Goal: Task Accomplishment & Management: Complete application form

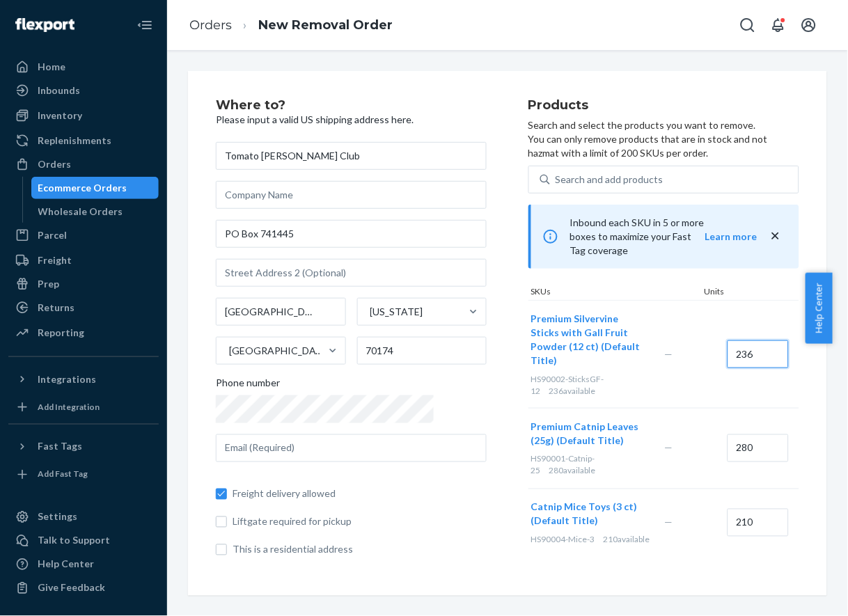
click at [728, 341] on input "236" at bounding box center [758, 355] width 61 height 28
type input "15"
click at [728, 435] on input "280" at bounding box center [758, 449] width 61 height 28
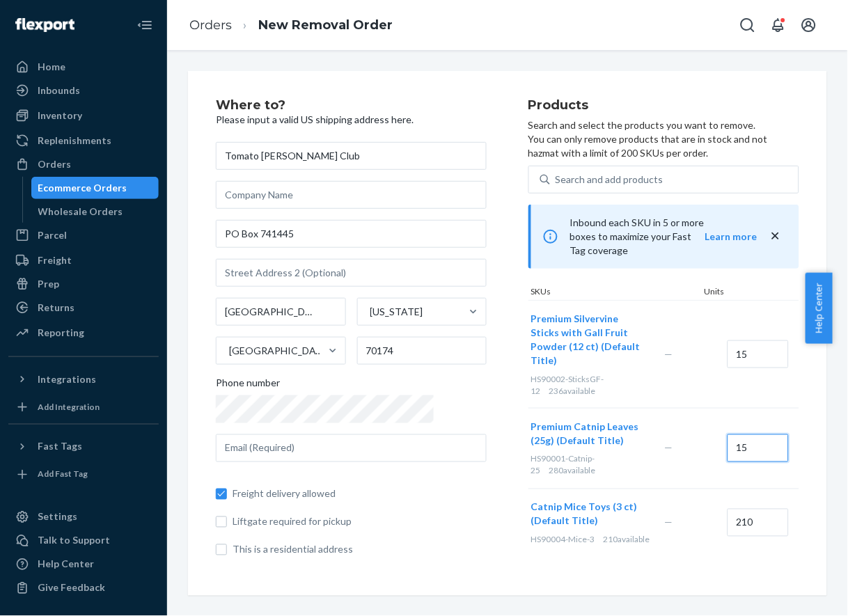
scroll to position [66, 0]
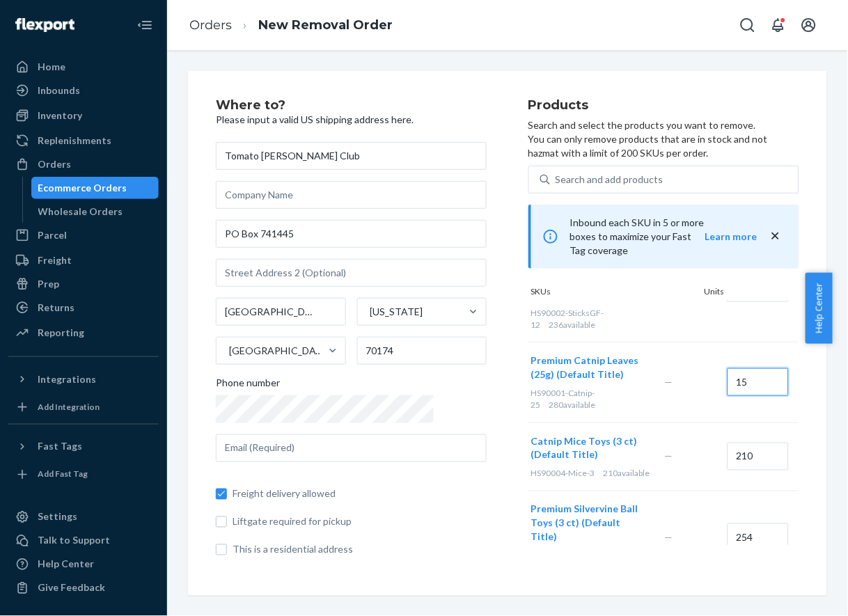
type input "15"
click at [728, 443] on input "210" at bounding box center [758, 457] width 61 height 28
type input "15"
click at [728, 524] on input "254" at bounding box center [758, 538] width 61 height 28
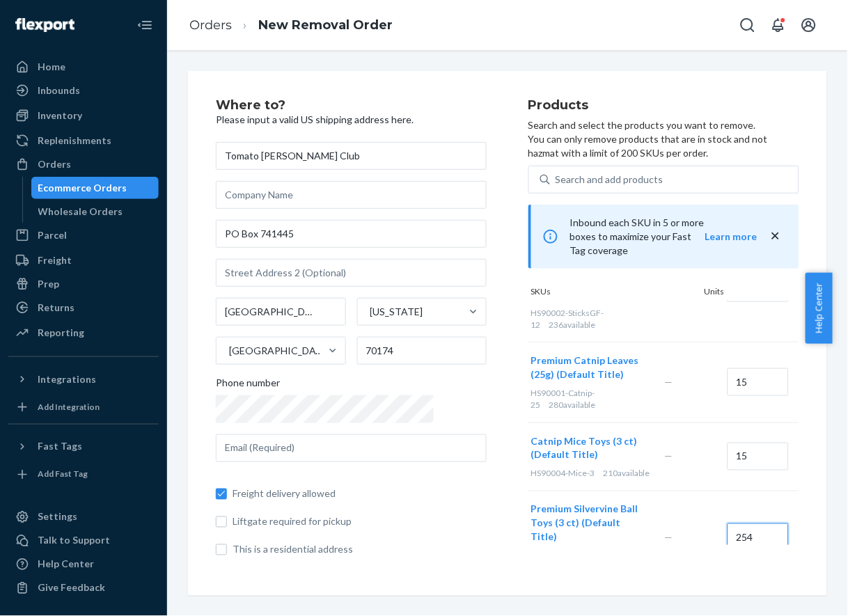
click at [728, 524] on input "254" at bounding box center [758, 538] width 61 height 28
type input "15"
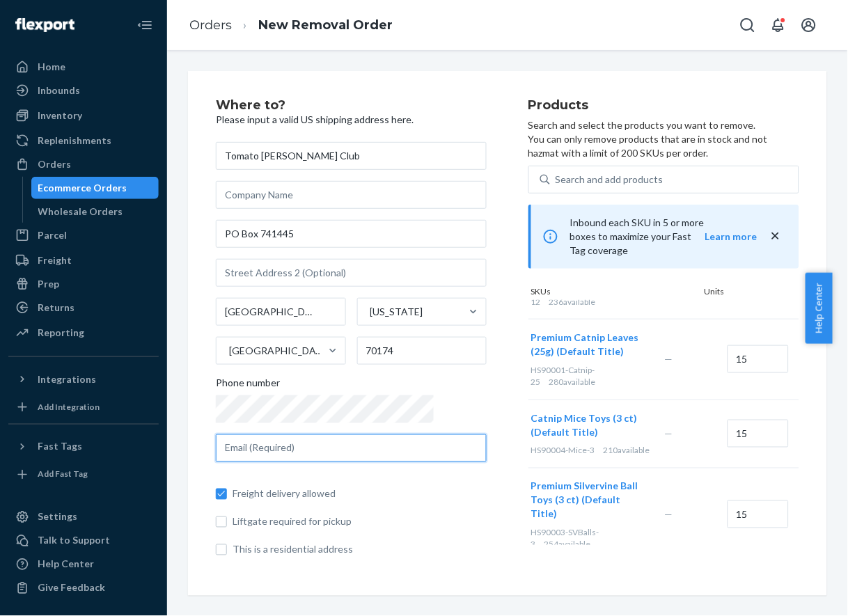
click at [299, 441] on input "text" at bounding box center [351, 449] width 271 height 28
paste input "[PERSON_NAME][EMAIL_ADDRESS][DOMAIN_NAME]"
type input "[PERSON_NAME][EMAIL_ADDRESS][DOMAIN_NAME]"
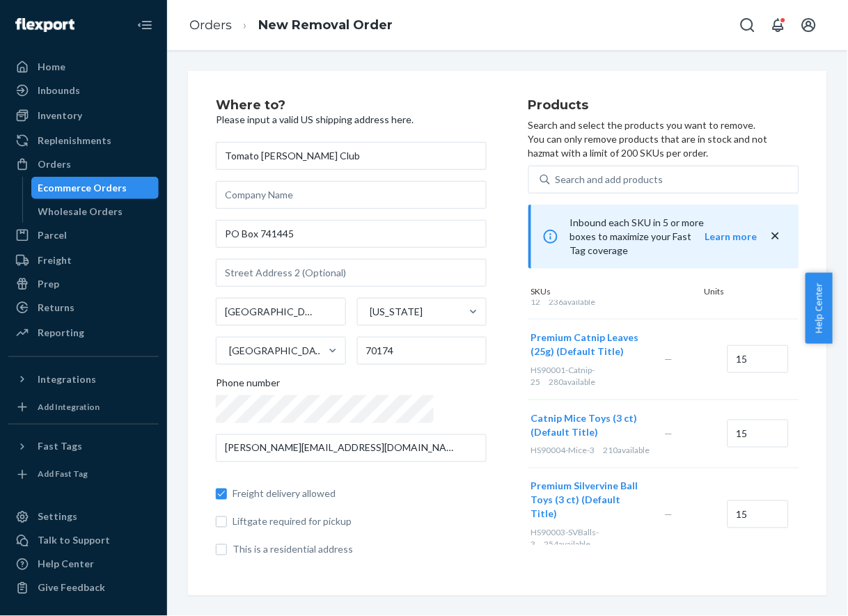
click at [327, 428] on div "Tomato [PERSON_NAME][GEOGRAPHIC_DATA][US_STATE] 70174 Phone number [PERSON_NAME…" at bounding box center [351, 349] width 271 height 415
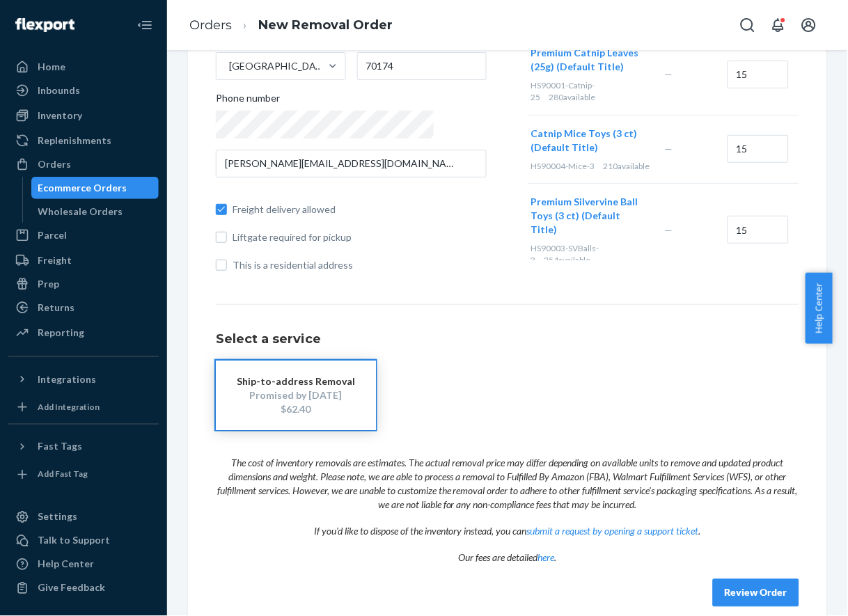
scroll to position [302, 0]
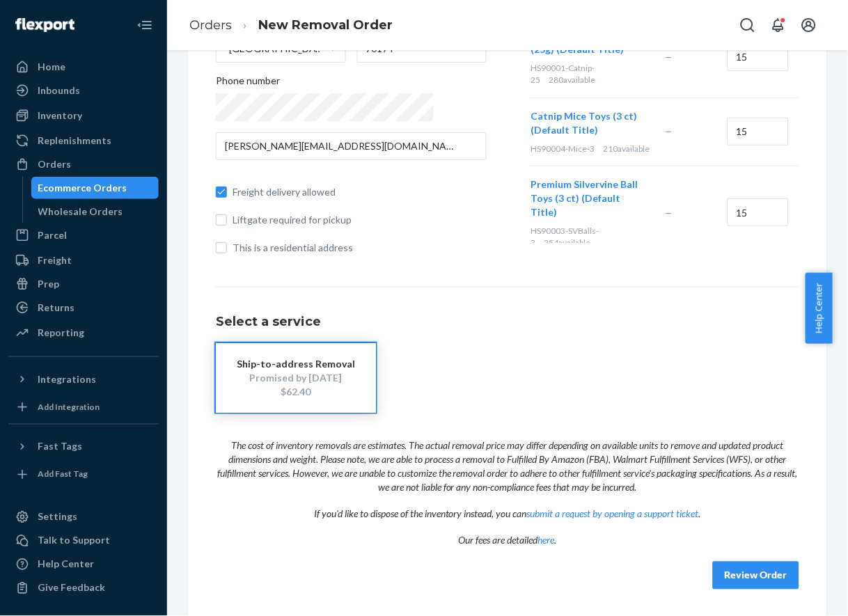
click at [713, 573] on button "Review Order" at bounding box center [756, 576] width 86 height 28
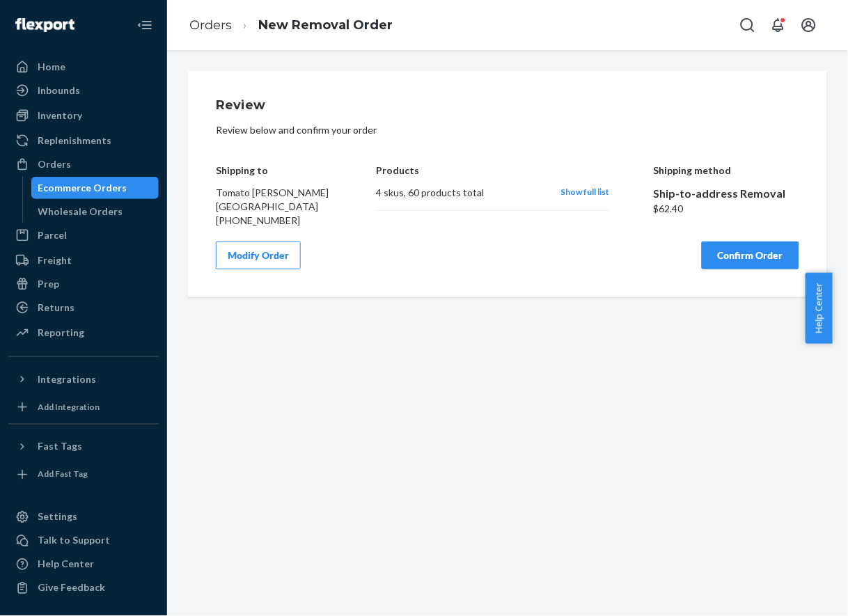
click at [702, 265] on button "Confirm Order" at bounding box center [751, 256] width 98 height 28
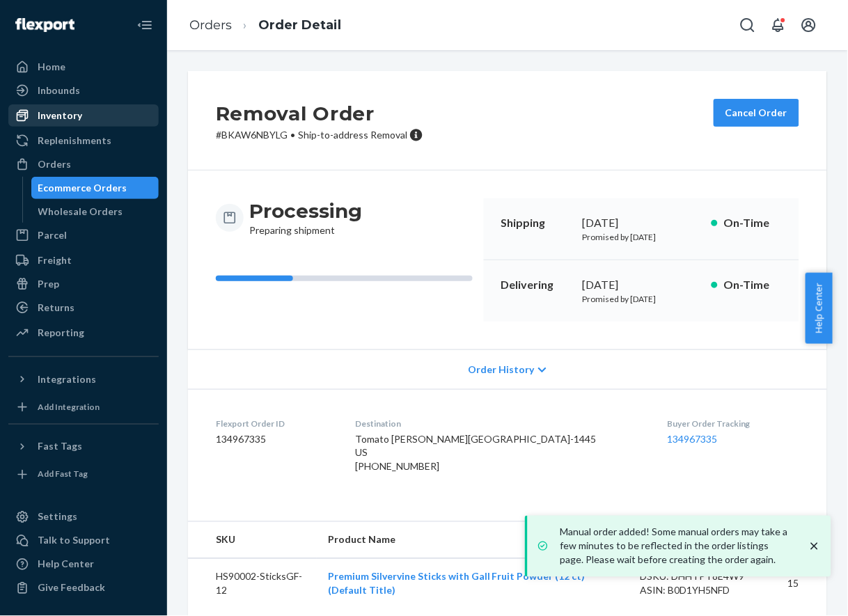
click at [89, 116] on div "Inventory" at bounding box center [84, 116] width 148 height 20
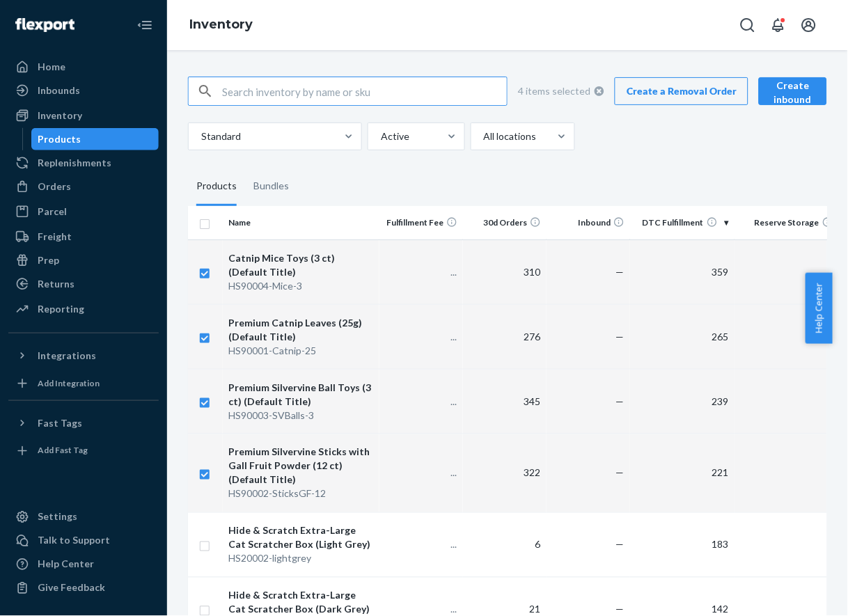
checkbox input "true"
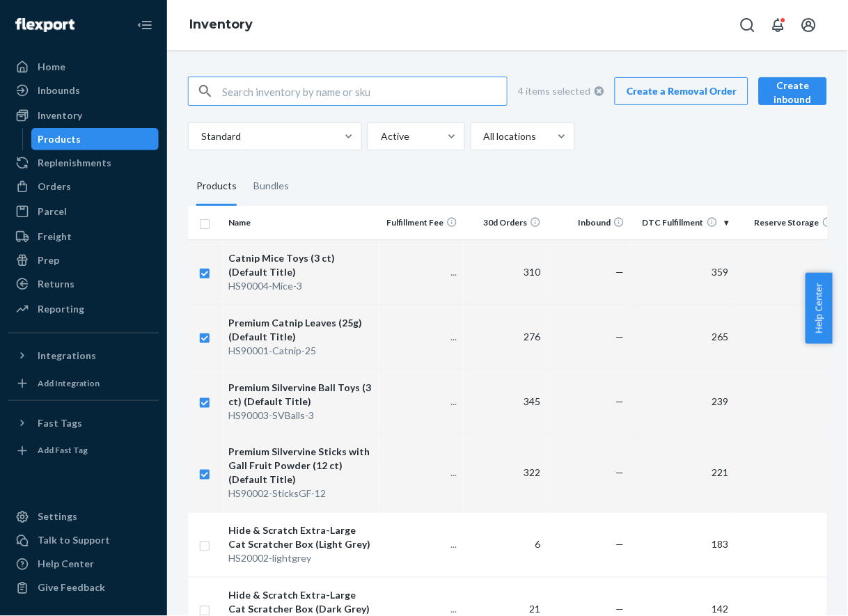
checkbox input "true"
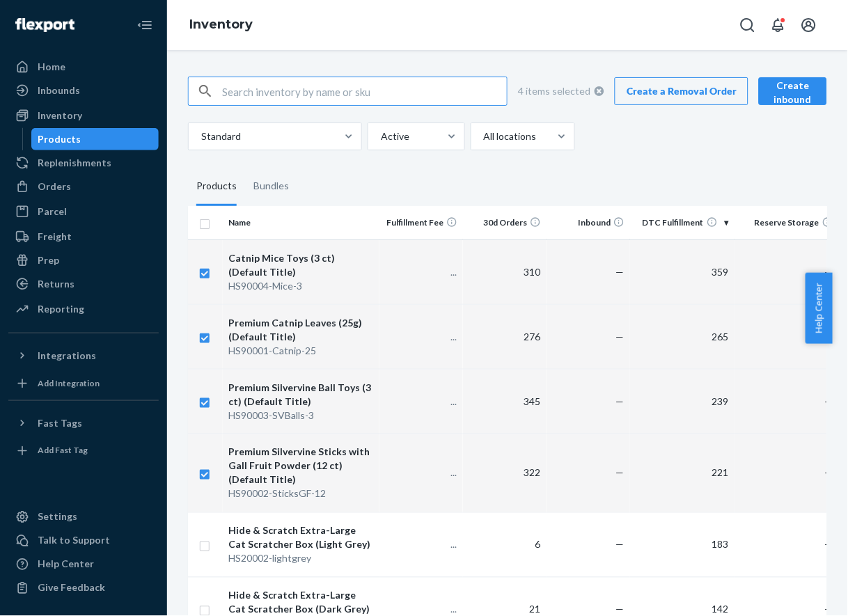
checkbox input "true"
click at [694, 88] on link "Create a Removal Order" at bounding box center [682, 91] width 134 height 28
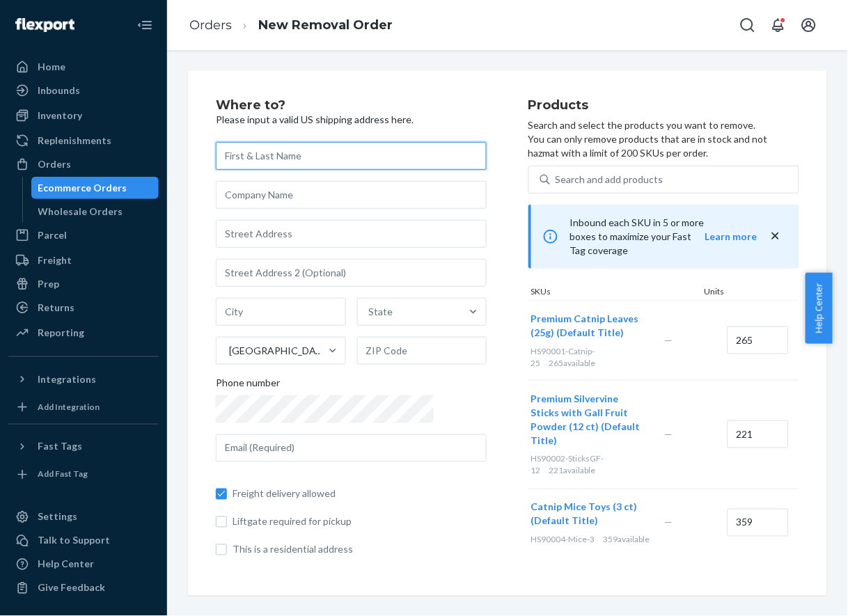
click at [326, 153] on input "text" at bounding box center [351, 156] width 271 height 28
paste input "Peyton's Angels"
type input "Peyton's Angels"
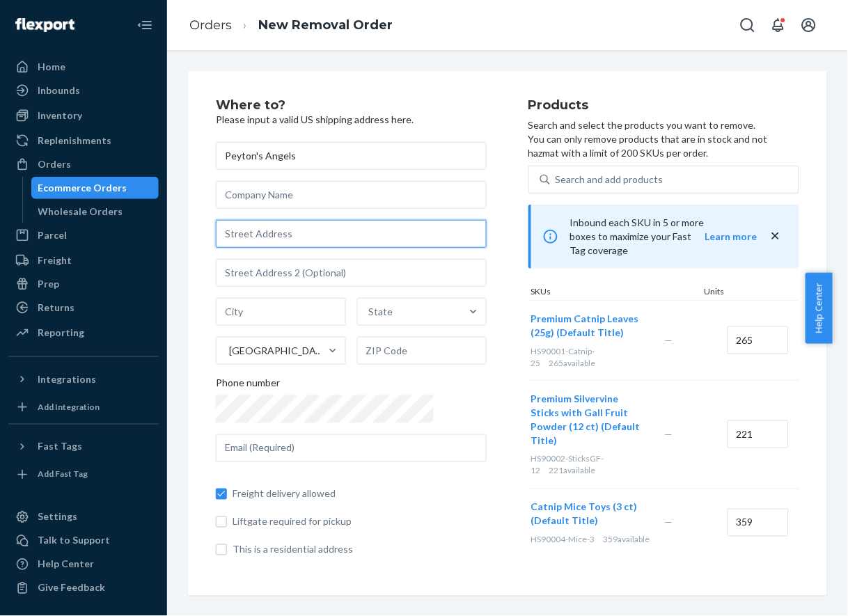
click at [263, 232] on input "text" at bounding box center [351, 234] width 271 height 28
paste input "[STREET_ADDRESS]"
type input "[STREET_ADDRESS]"
type input "UNIT 87"
type input "[GEOGRAPHIC_DATA]"
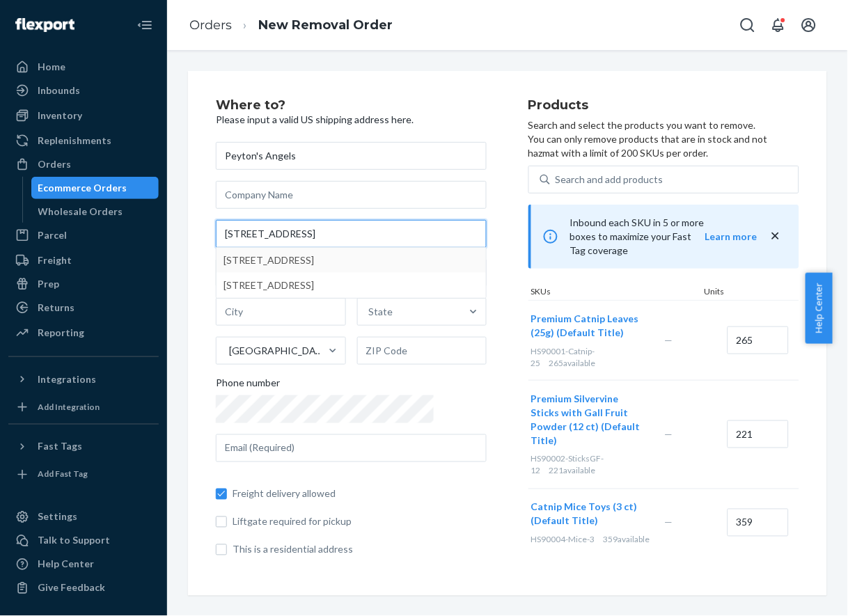
type input "92708"
type input "[STREET_ADDRESS]"
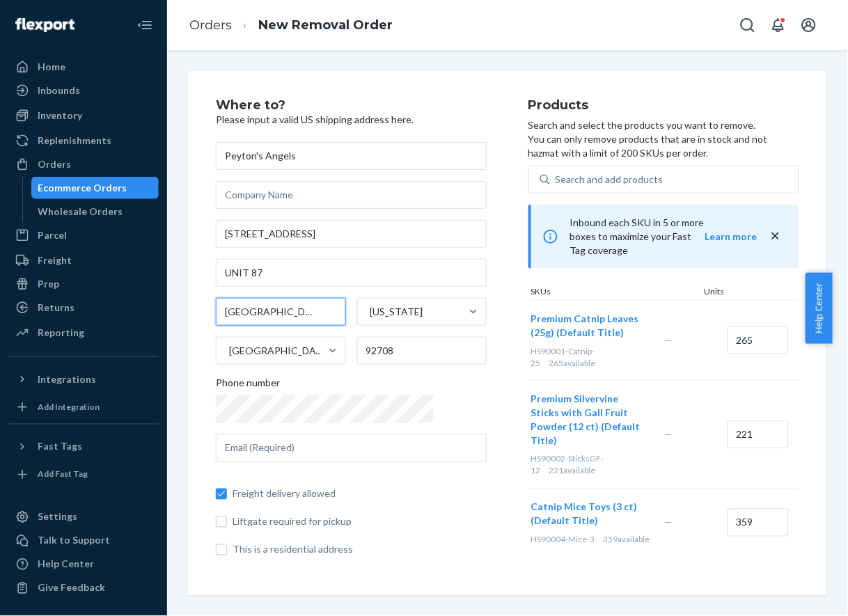
click at [295, 320] on input "[GEOGRAPHIC_DATA]" at bounding box center [281, 312] width 130 height 28
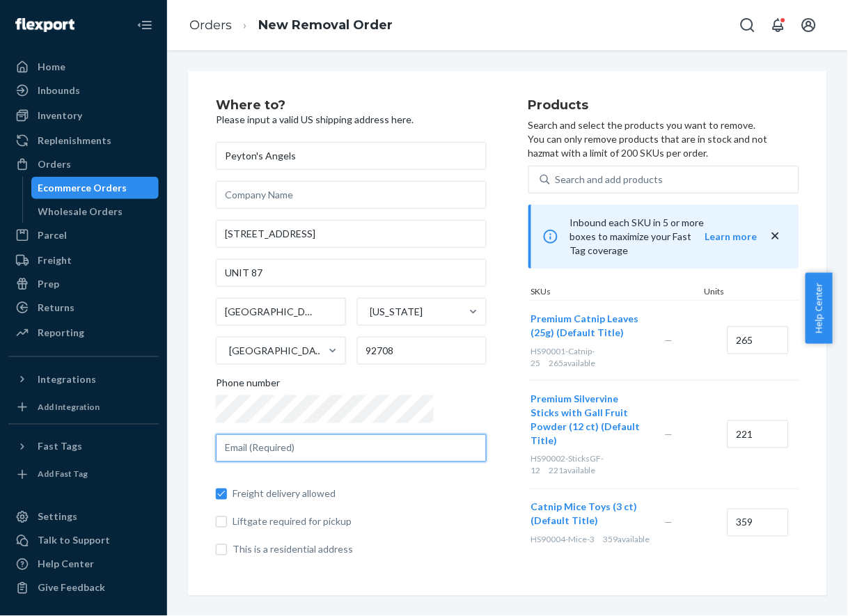
click at [240, 452] on input "text" at bounding box center [351, 449] width 271 height 28
paste input "[PERSON_NAME][EMAIL_ADDRESS][DOMAIN_NAME]"
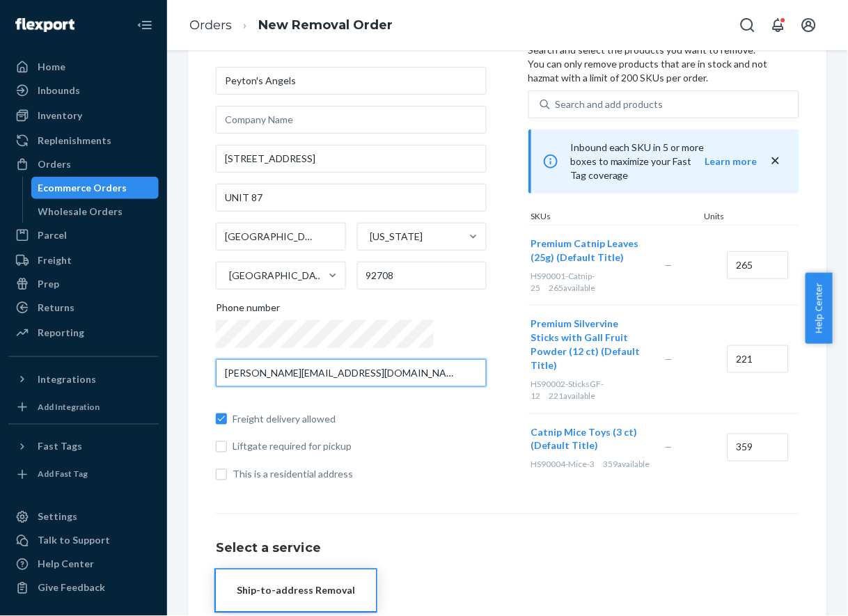
scroll to position [81, 0]
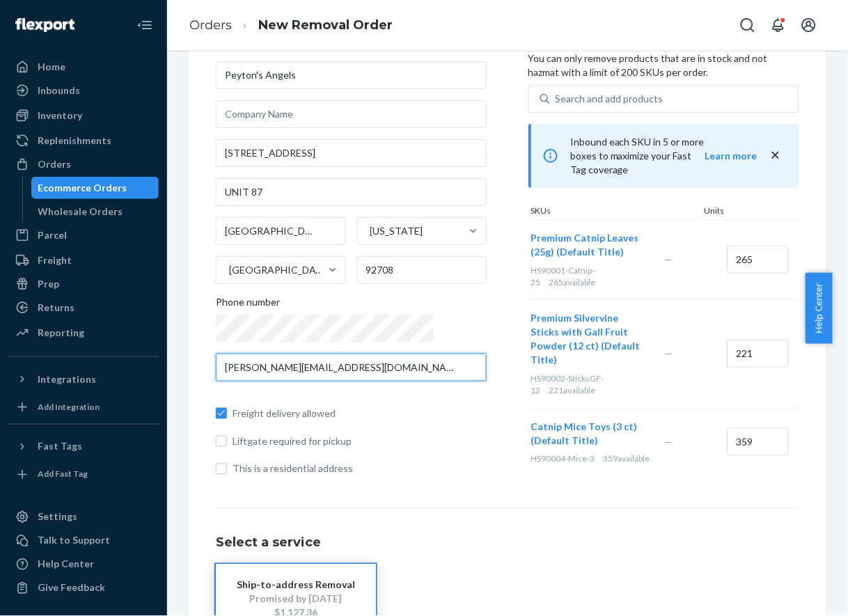
type input "[PERSON_NAME][EMAIL_ADDRESS][DOMAIN_NAME]"
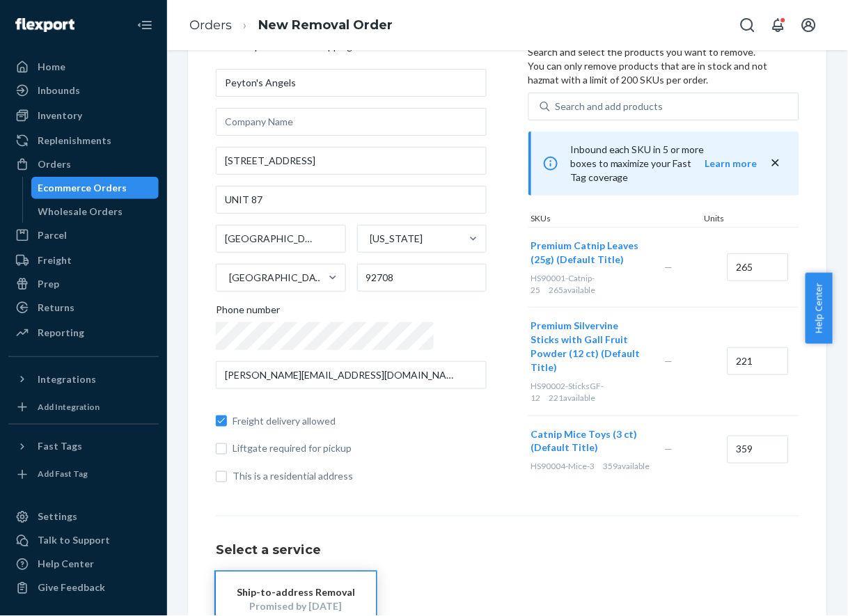
scroll to position [74, 0]
click at [728, 435] on input "359" at bounding box center [758, 449] width 61 height 28
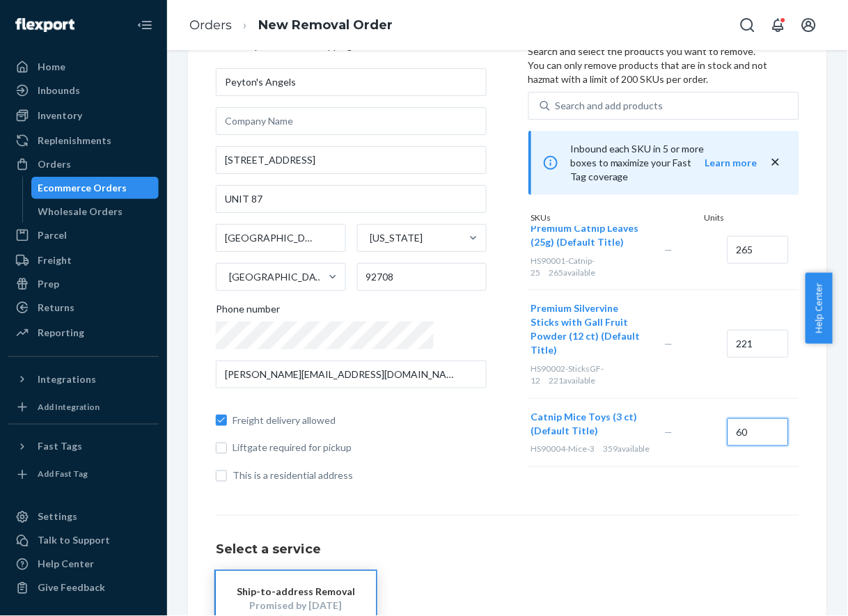
scroll to position [89, 0]
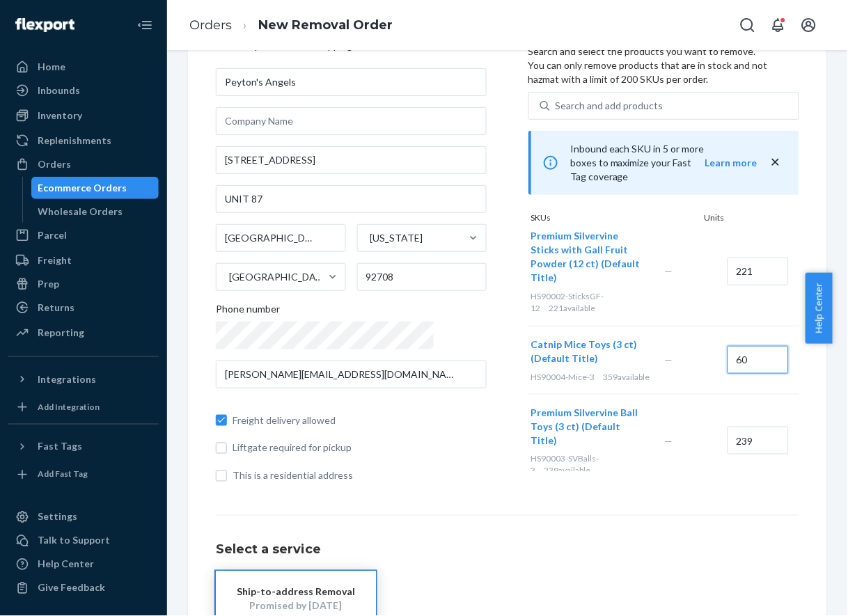
type input "60"
click at [728, 427] on input "239" at bounding box center [758, 441] width 61 height 28
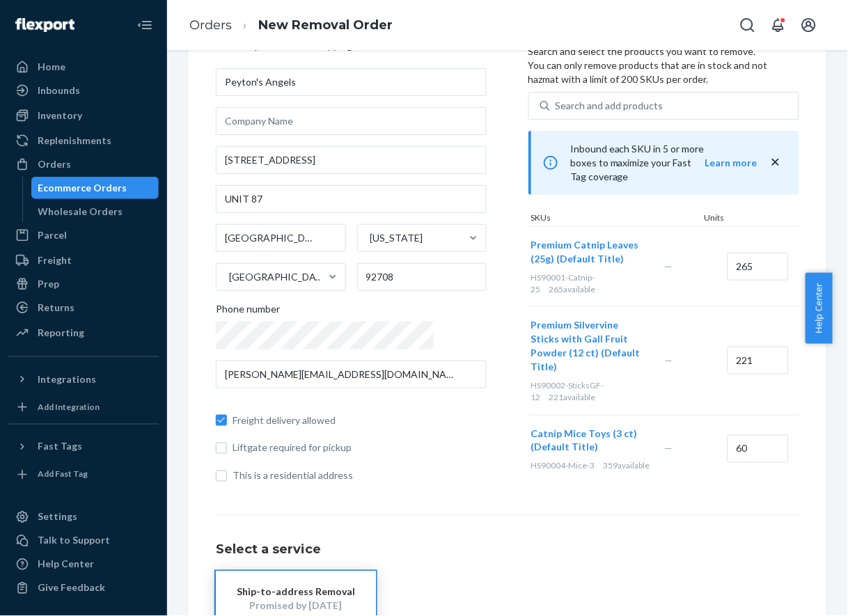
type input "50"
click at [728, 347] on input "221" at bounding box center [758, 361] width 61 height 28
type input "30"
click at [728, 260] on input "265" at bounding box center [758, 267] width 61 height 28
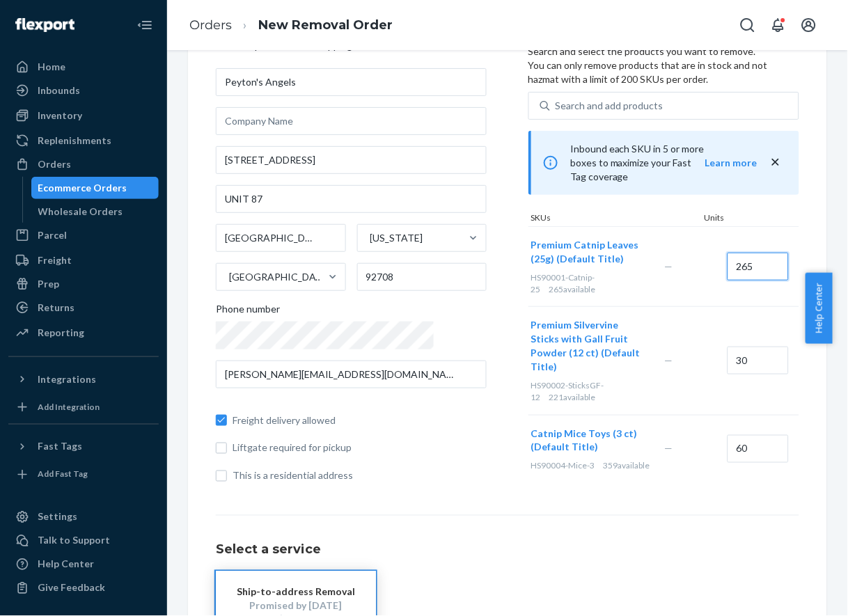
click at [728, 260] on input "265" at bounding box center [758, 267] width 61 height 28
type input "50"
click at [693, 508] on div "Where to? Please input a valid US shipping address here. Peyton's Angels [STREE…" at bounding box center [508, 421] width 584 height 793
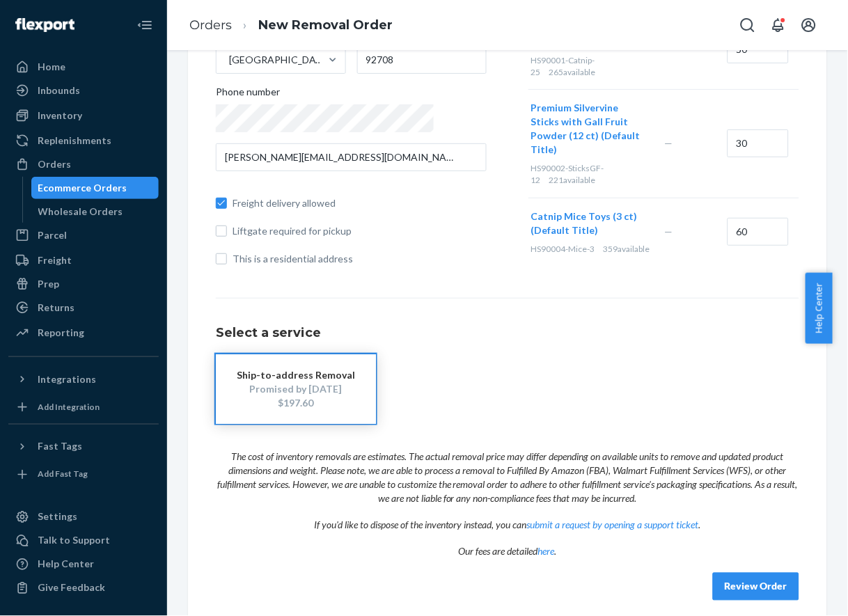
scroll to position [302, 0]
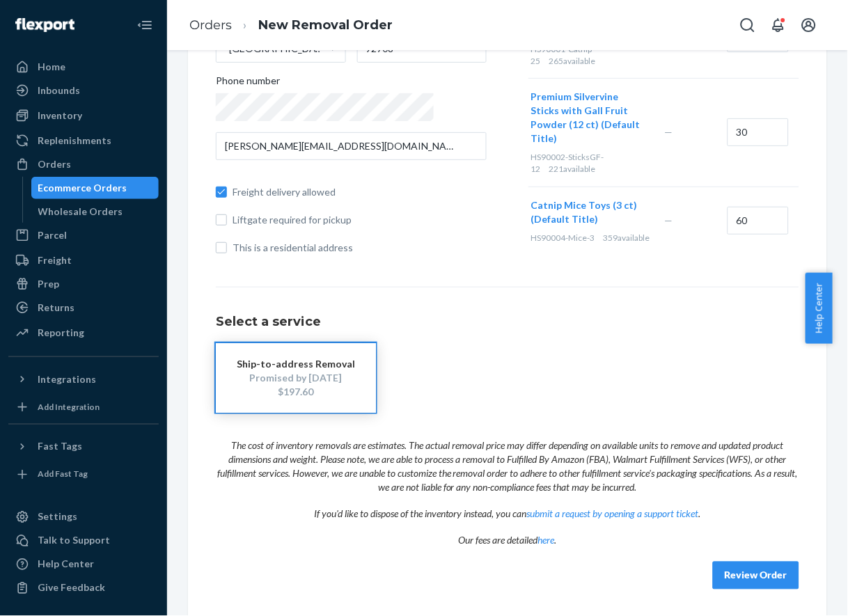
click at [726, 570] on button "Review Order" at bounding box center [756, 576] width 86 height 28
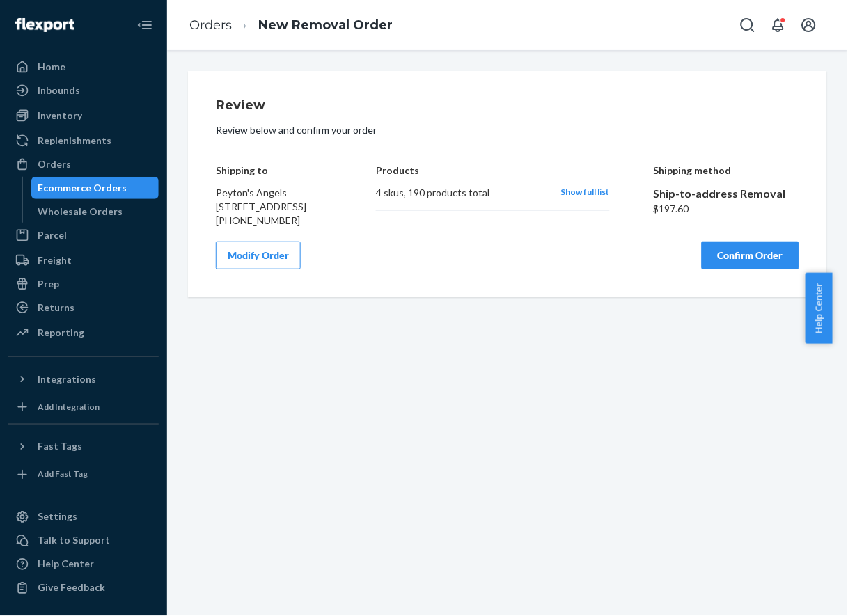
scroll to position [0, 0]
click at [294, 490] on div "Review Review below and confirm your order Shipping to Peyton's Angels [STREET_…" at bounding box center [507, 333] width 681 height 566
click at [103, 121] on div "Inventory" at bounding box center [84, 116] width 148 height 20
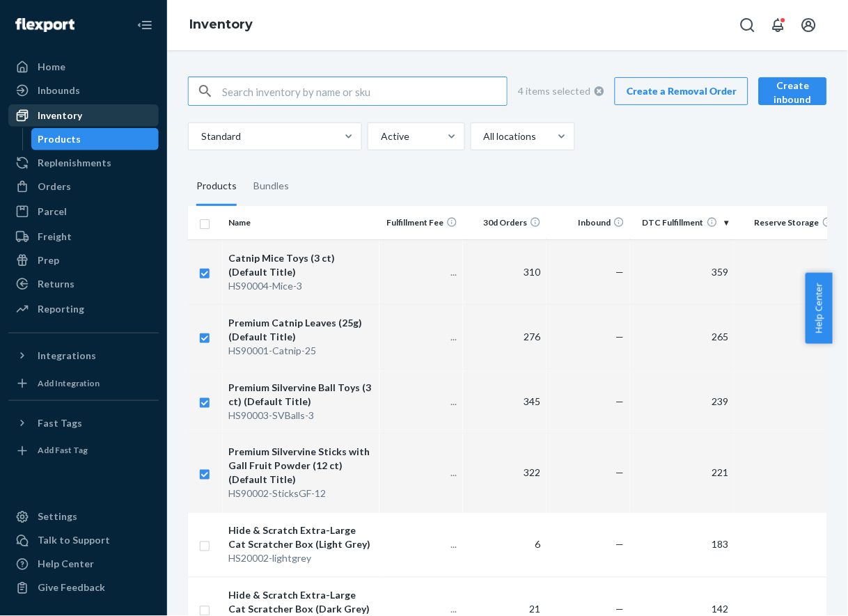
checkbox input "true"
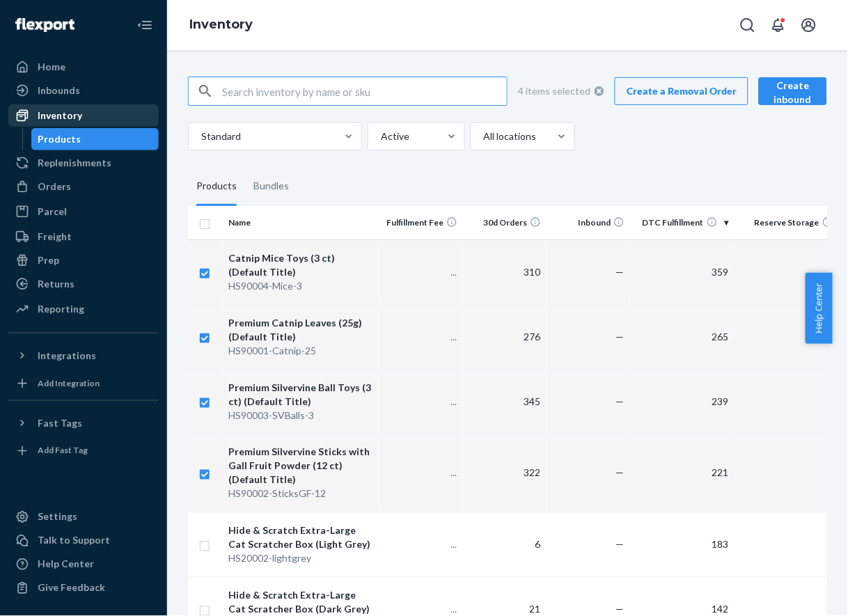
checkbox input "true"
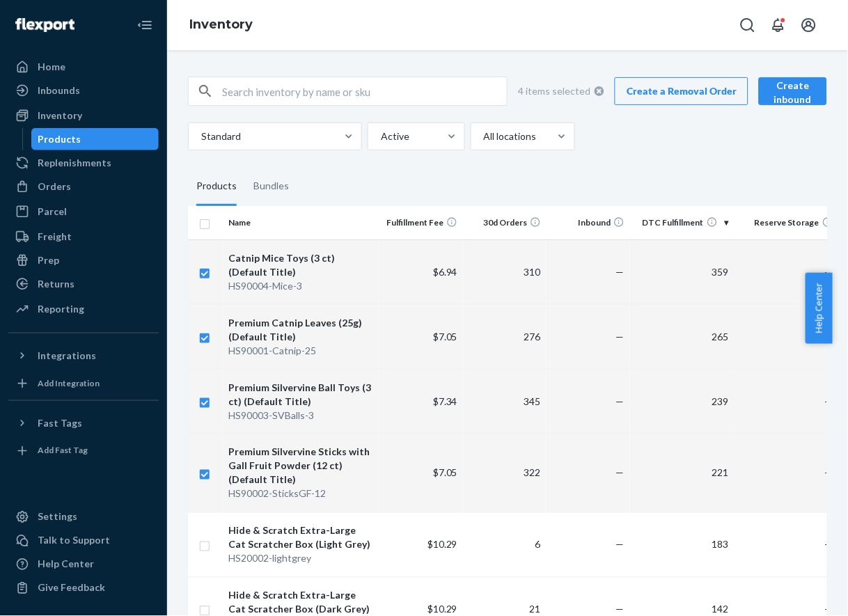
click at [641, 102] on link "Create a Removal Order" at bounding box center [682, 91] width 134 height 28
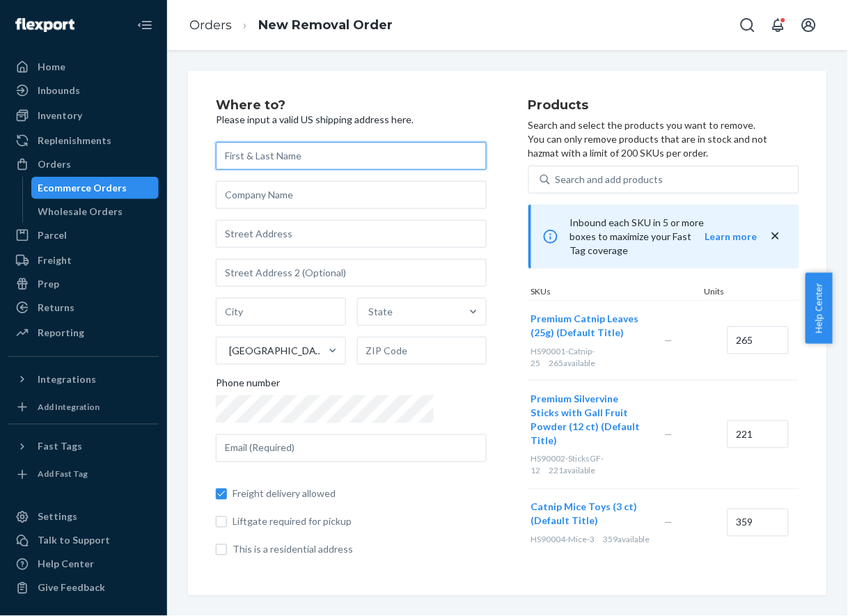
click at [270, 151] on input "text" at bounding box center [351, 156] width 271 height 28
paste input "Runaways Animal Rescue"
type input "Runaways Animal Rescue"
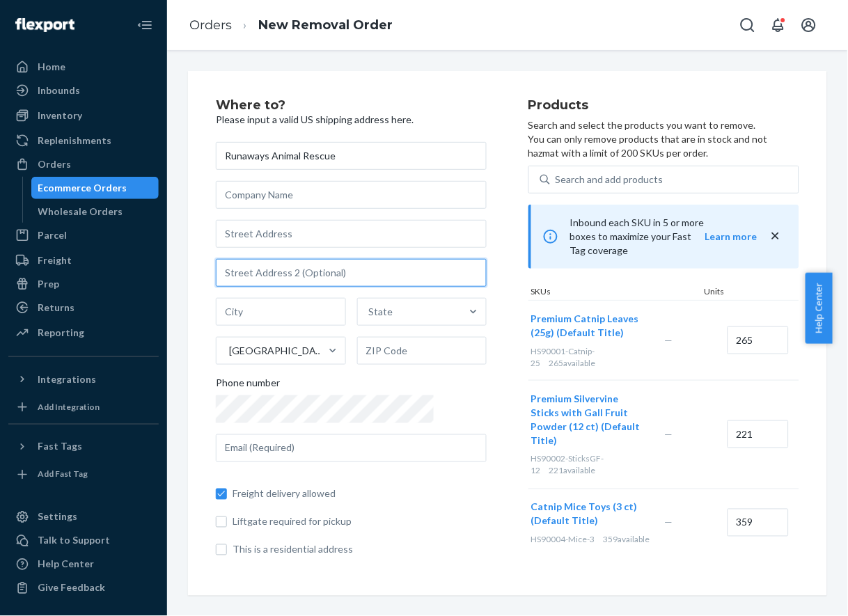
click at [298, 274] on input "text" at bounding box center [351, 273] width 271 height 28
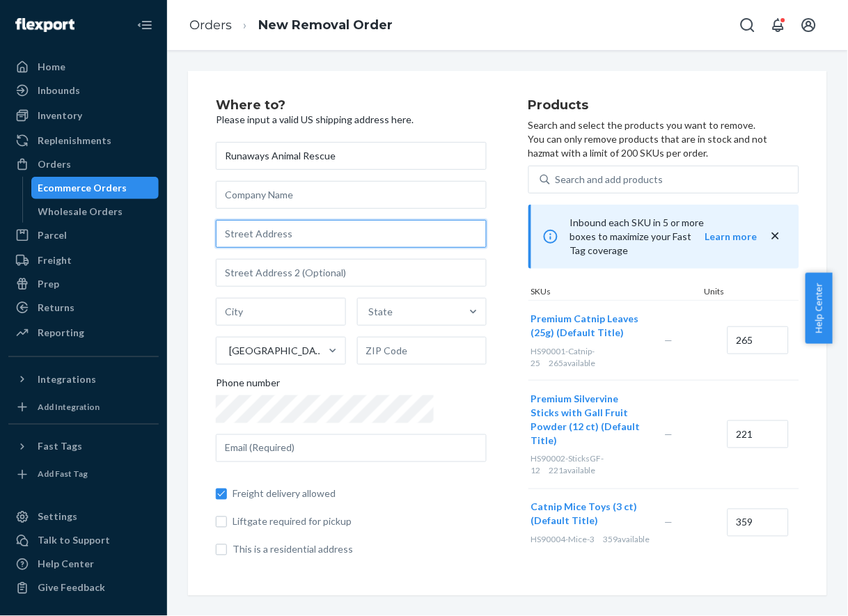
click at [297, 224] on input "text" at bounding box center [351, 234] width 271 height 28
paste input "[STREET_ADDRESS][US_STATE]"
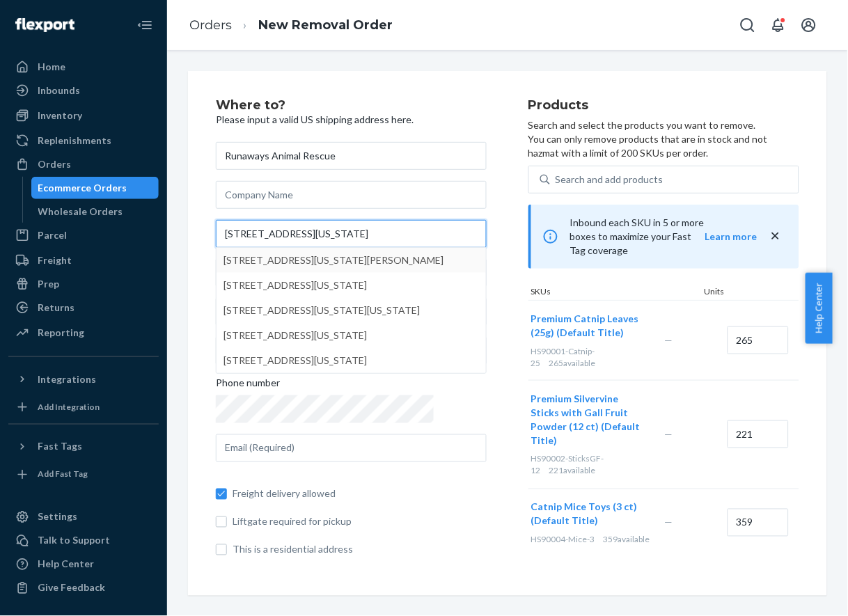
type input "[STREET_ADDRESS][US_STATE]"
type input "Port [PERSON_NAME]"
type input "34668"
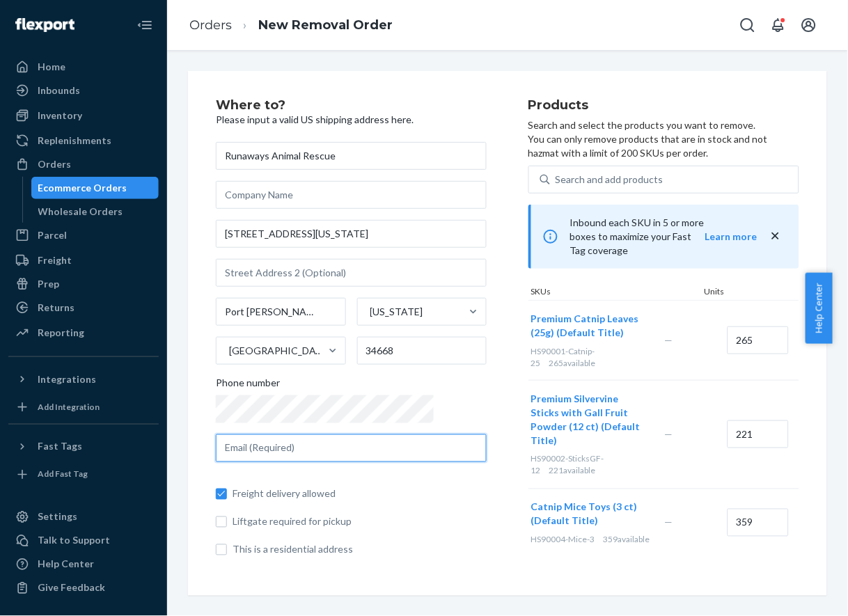
click at [345, 442] on input "text" at bounding box center [351, 449] width 271 height 28
paste input "[PERSON_NAME][EMAIL_ADDRESS][DOMAIN_NAME]"
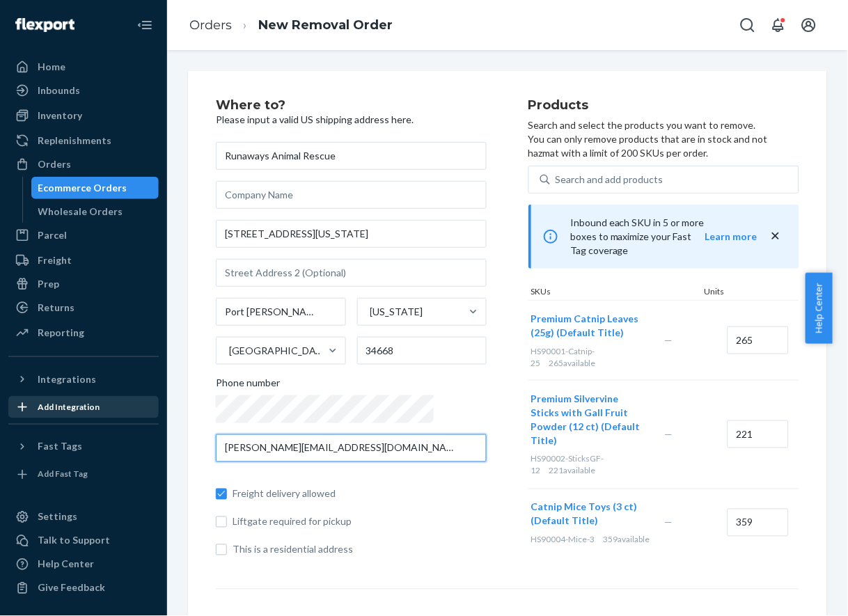
type input "[PERSON_NAME][EMAIL_ADDRESS][DOMAIN_NAME]"
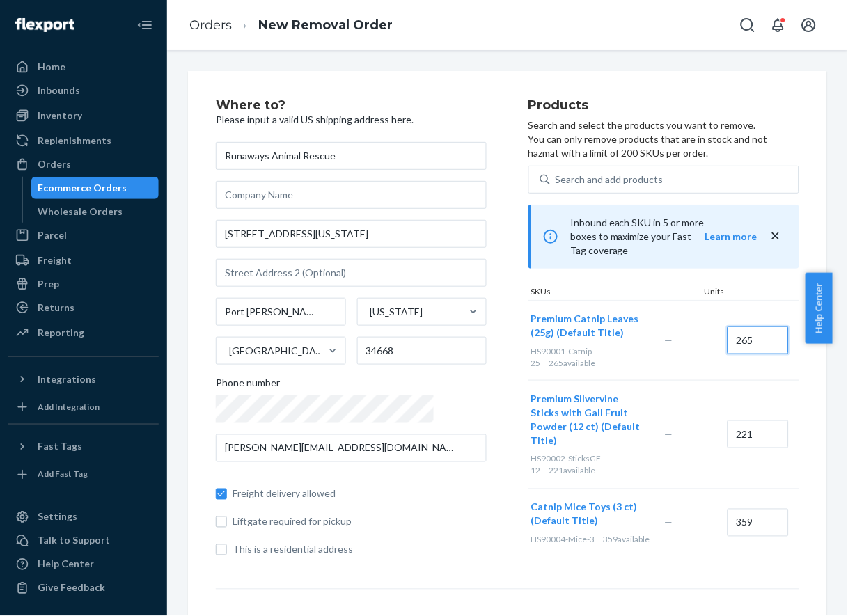
click at [728, 328] on input "265" at bounding box center [758, 341] width 61 height 28
type input "50"
click at [728, 421] on input "221" at bounding box center [758, 435] width 61 height 28
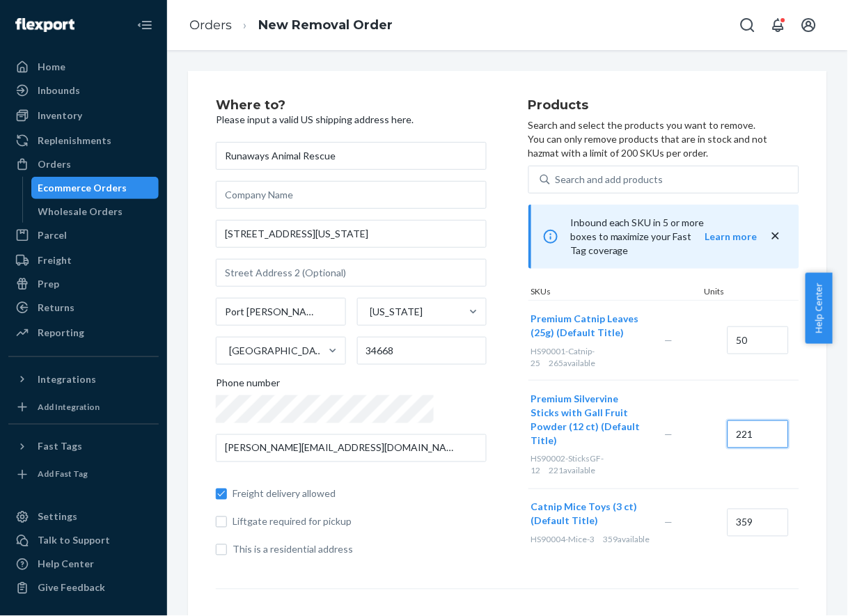
click at [728, 421] on input "221" at bounding box center [758, 435] width 61 height 28
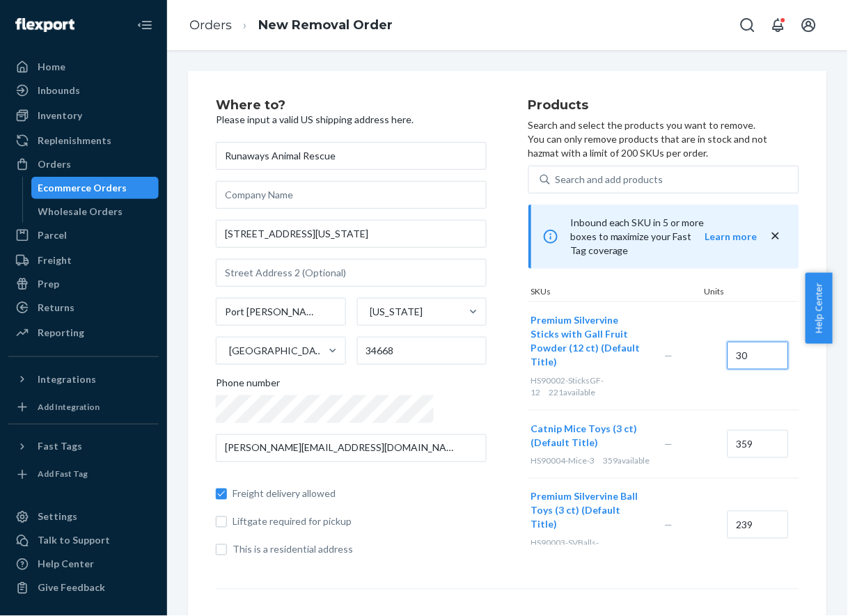
scroll to position [80, 0]
type input "30"
click at [728, 510] on input "239" at bounding box center [758, 524] width 61 height 28
type input "50"
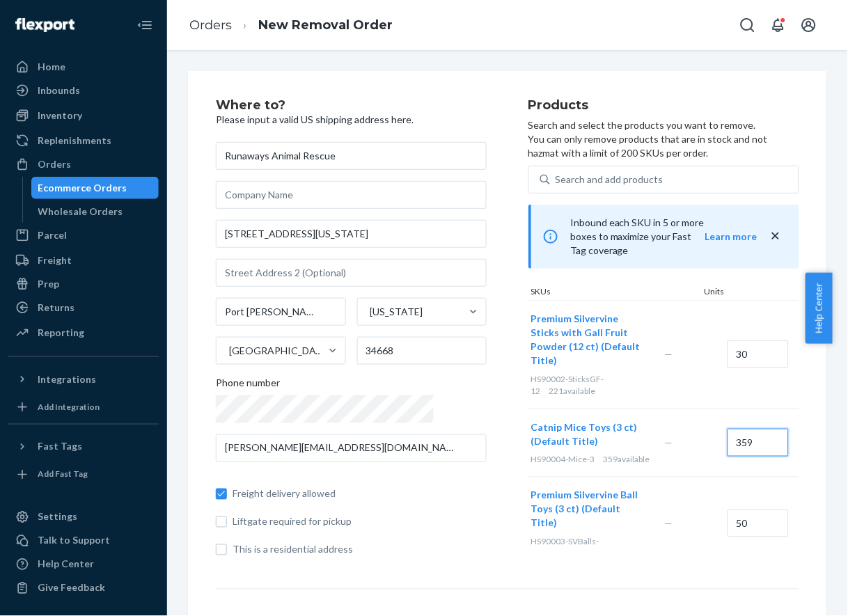
click at [728, 429] on input "359" at bounding box center [758, 443] width 61 height 28
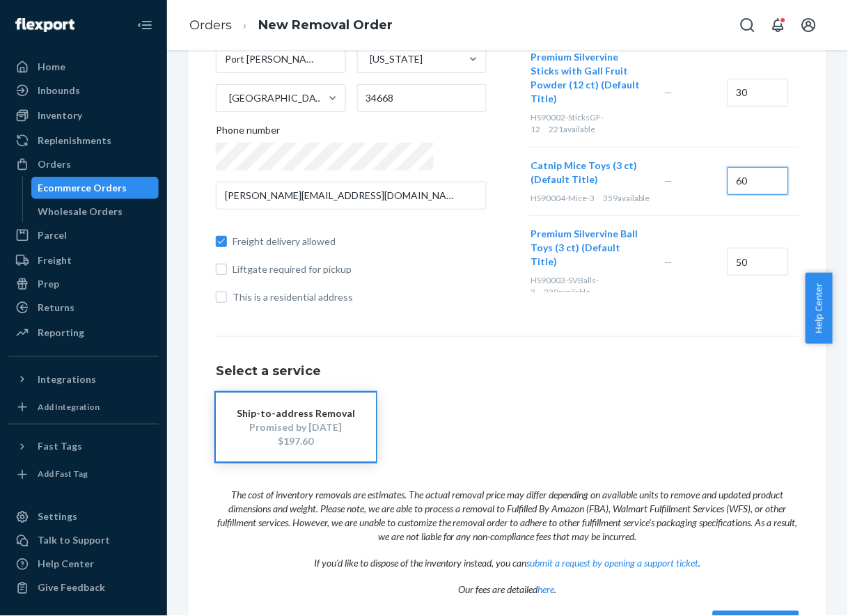
type input "60"
click at [606, 430] on div "Ship-to-address Removal Promised by [DATE] $197.60" at bounding box center [508, 428] width 584 height 70
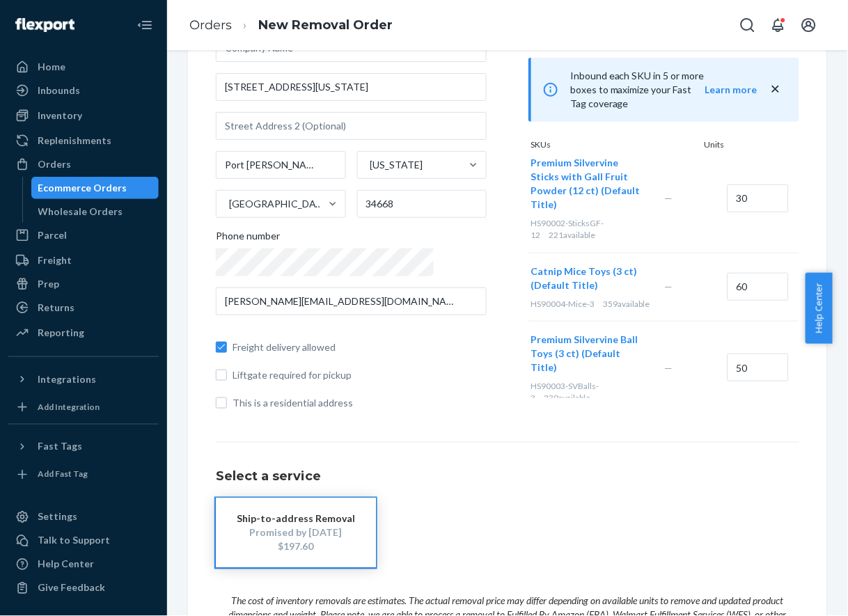
scroll to position [302, 0]
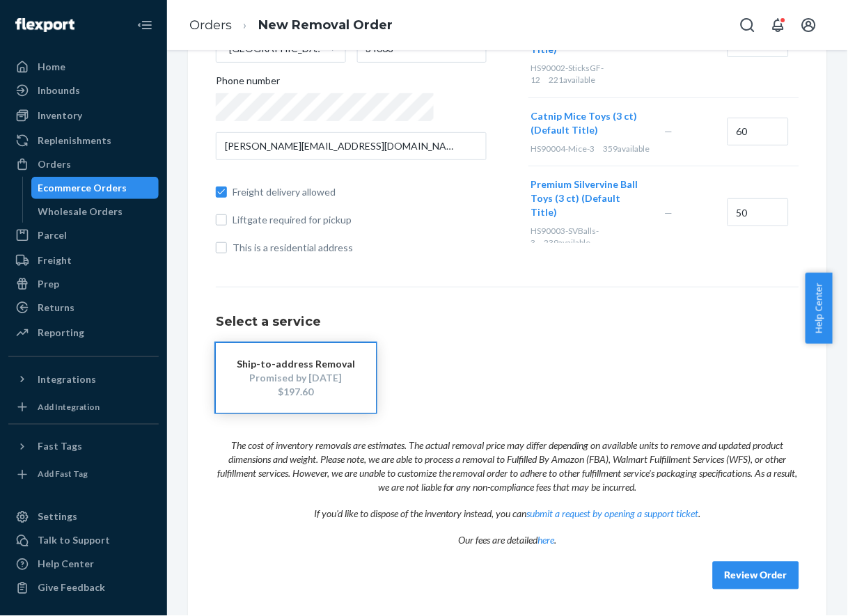
click at [742, 570] on button "Review Order" at bounding box center [756, 576] width 86 height 28
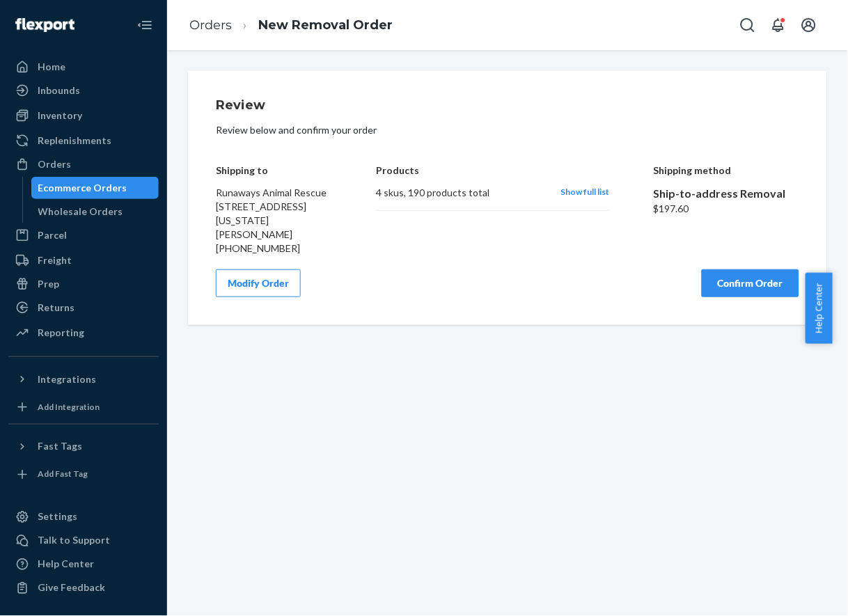
click at [758, 274] on button "Confirm Order" at bounding box center [751, 284] width 98 height 28
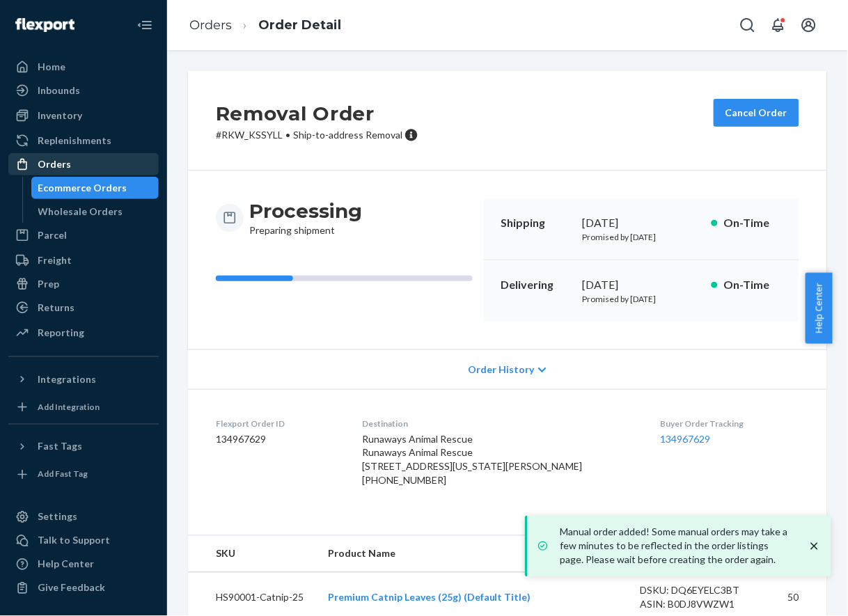
click at [88, 175] on link "Orders" at bounding box center [83, 164] width 150 height 22
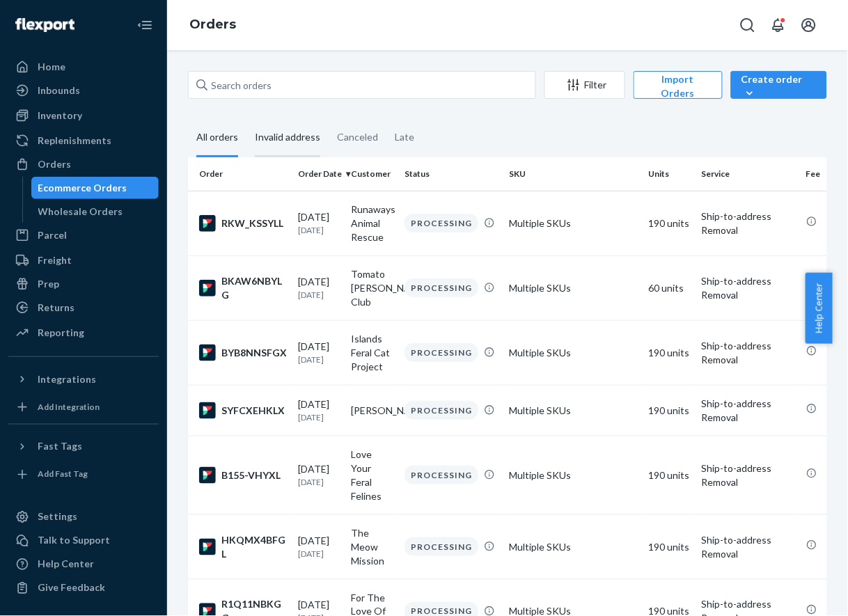
click at [286, 143] on div "Invalid address" at bounding box center [287, 138] width 65 height 38
click at [247, 119] on input "Invalid address" at bounding box center [247, 119] width 0 height 0
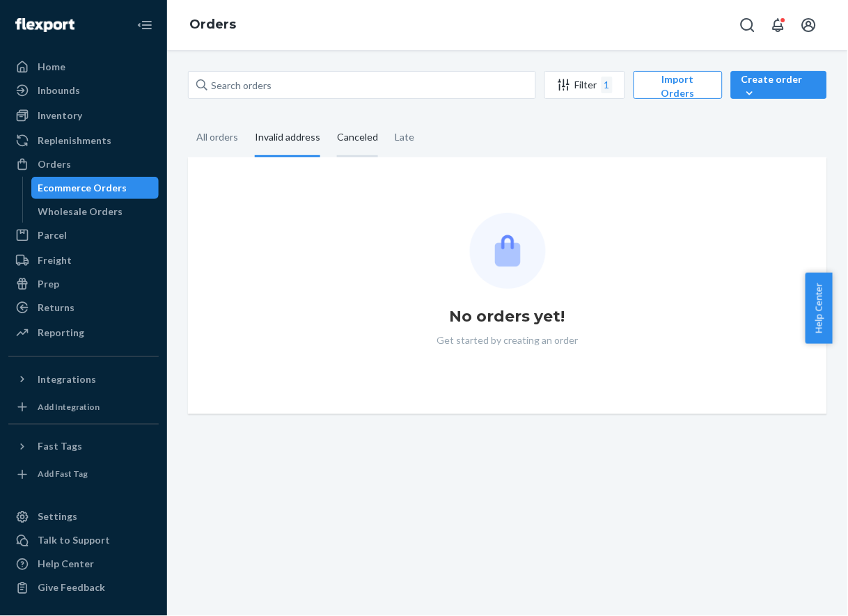
click at [349, 134] on div "Canceled" at bounding box center [357, 138] width 41 height 38
click at [329, 119] on input "Canceled" at bounding box center [329, 119] width 0 height 0
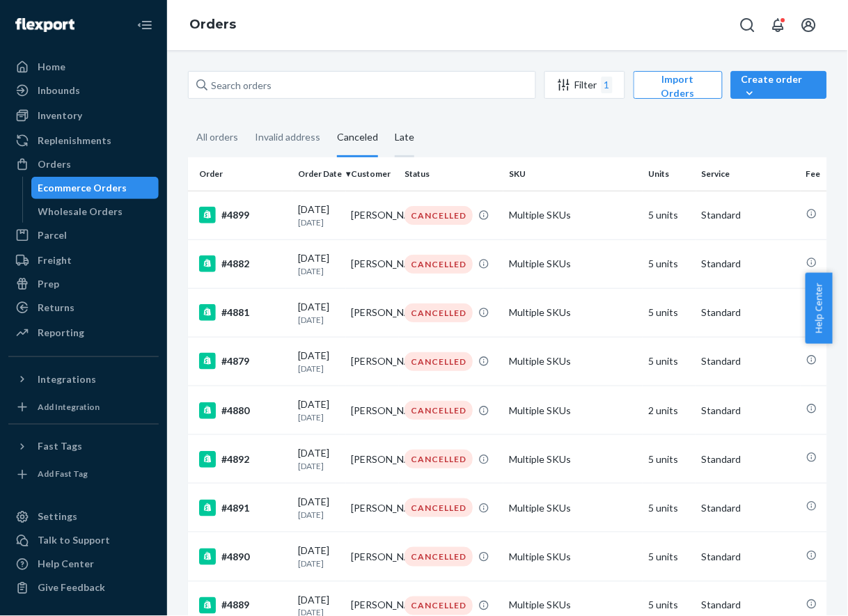
click at [388, 153] on div "Late" at bounding box center [405, 138] width 36 height 38
click at [387, 119] on input "Late" at bounding box center [387, 119] width 0 height 0
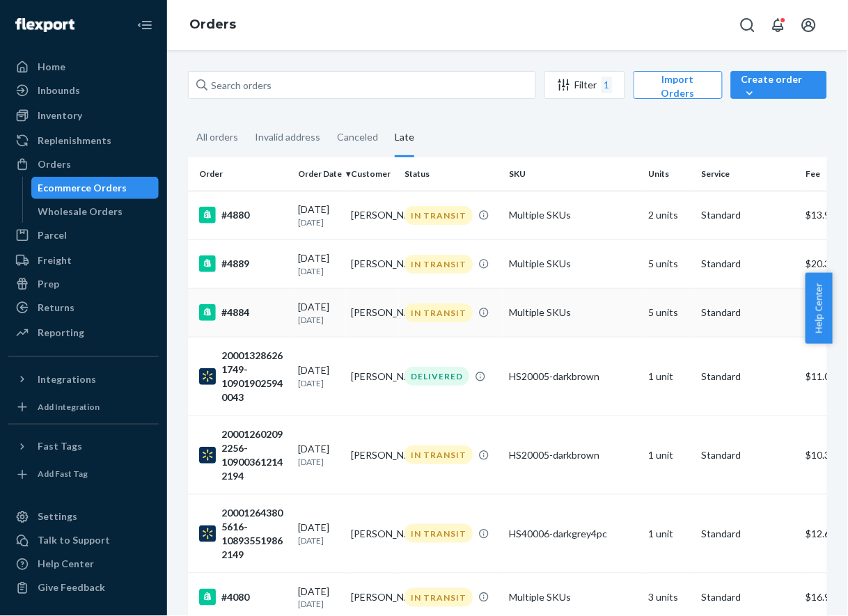
click at [354, 325] on td "[PERSON_NAME]" at bounding box center [373, 312] width 54 height 49
click at [362, 268] on td "[PERSON_NAME]" at bounding box center [373, 264] width 54 height 49
click at [364, 533] on td "Elizabeth Soledad Valera" at bounding box center [373, 533] width 54 height 79
click at [382, 469] on td "Kate Garetz" at bounding box center [373, 455] width 54 height 79
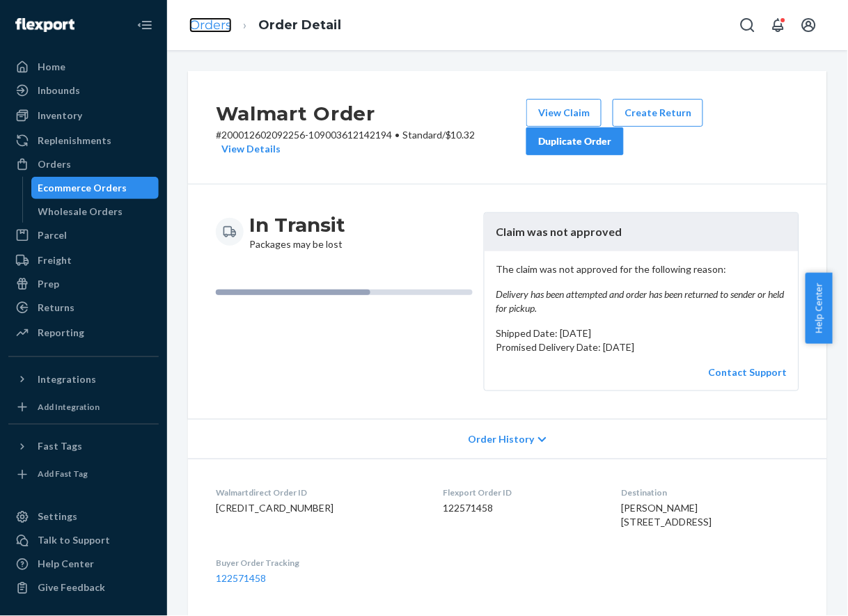
click at [216, 24] on link "Orders" at bounding box center [210, 24] width 42 height 15
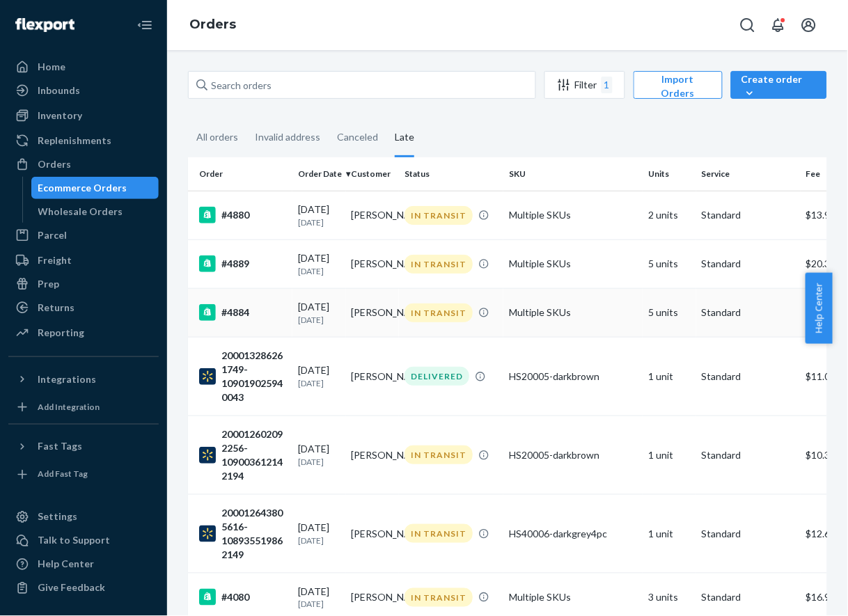
click at [346, 324] on td "[PERSON_NAME]" at bounding box center [373, 312] width 54 height 49
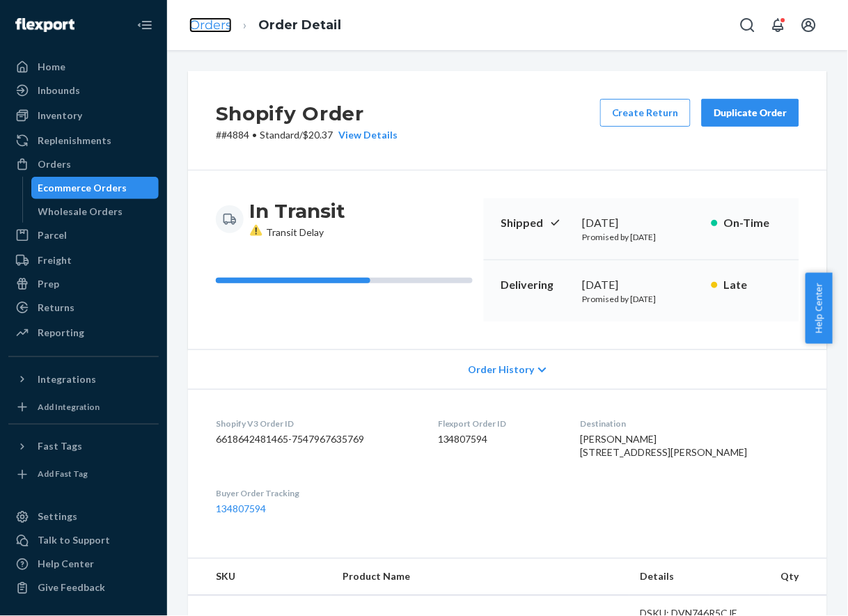
click at [209, 29] on link "Orders" at bounding box center [210, 24] width 42 height 15
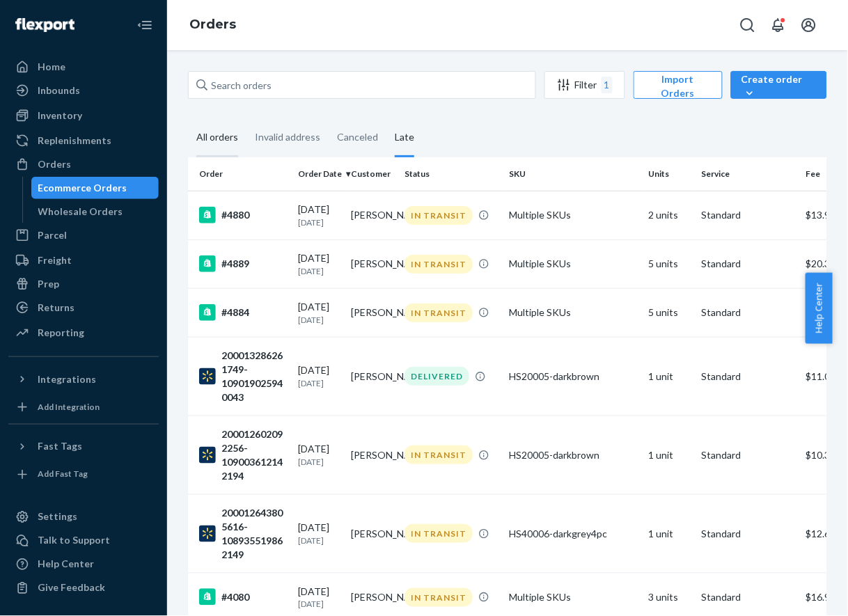
click at [198, 142] on div "All orders" at bounding box center [217, 138] width 42 height 38
click at [188, 119] on input "All orders" at bounding box center [188, 119] width 0 height 0
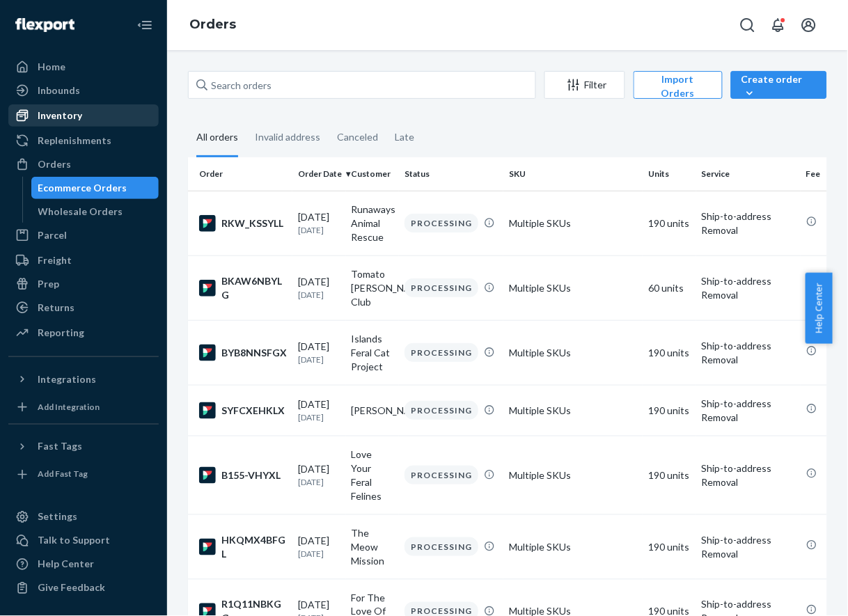
click at [123, 125] on div "Inventory" at bounding box center [84, 116] width 148 height 20
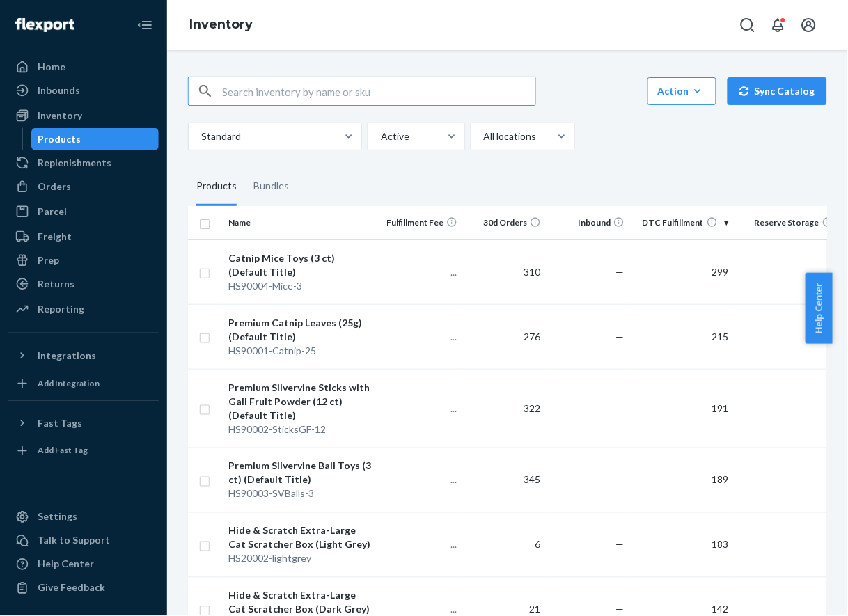
click at [98, 150] on link "Products" at bounding box center [95, 139] width 128 height 22
click at [204, 274] on input "checkbox" at bounding box center [204, 272] width 11 height 15
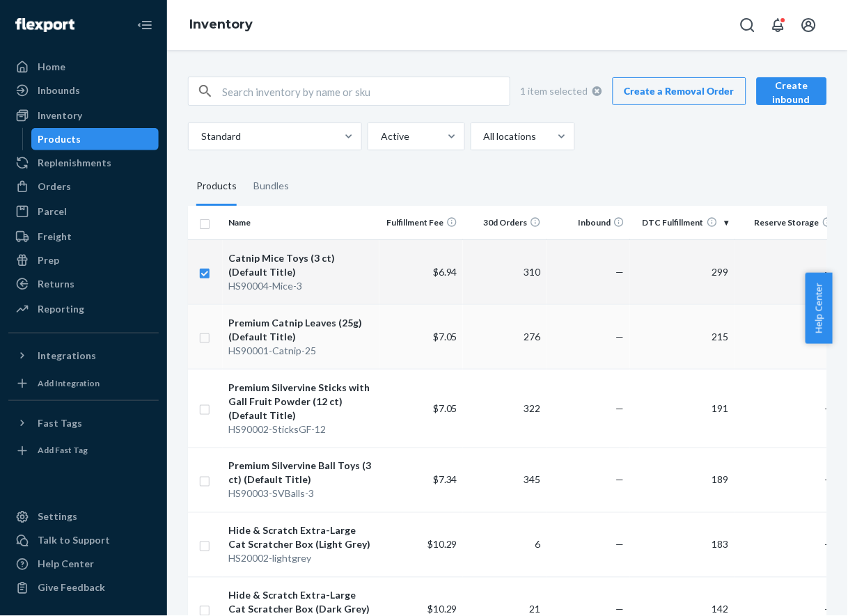
checkbox input "true"
click at [212, 334] on td at bounding box center [205, 336] width 35 height 65
click at [203, 408] on input "checkbox" at bounding box center [204, 408] width 11 height 15
checkbox input "true"
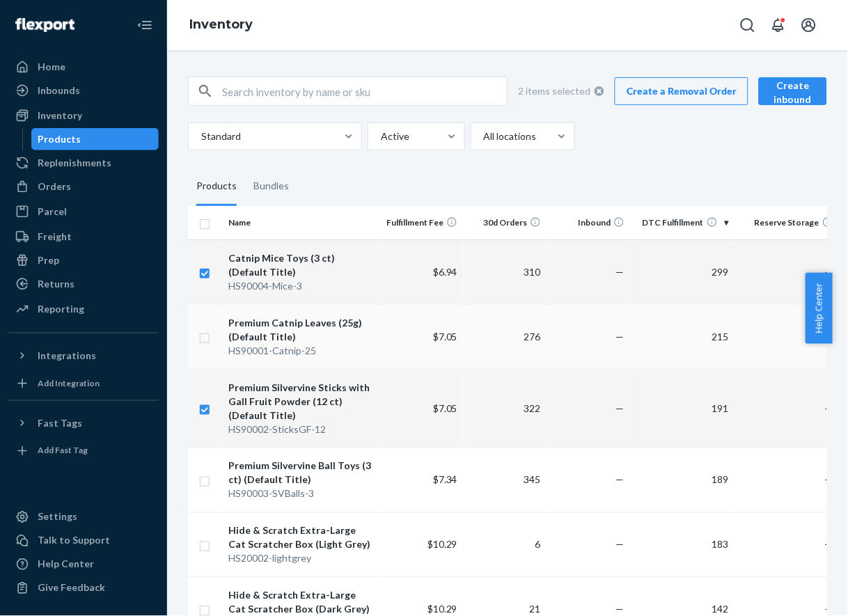
checkbox input "true"
click at [201, 333] on input "checkbox" at bounding box center [204, 336] width 11 height 15
checkbox input "true"
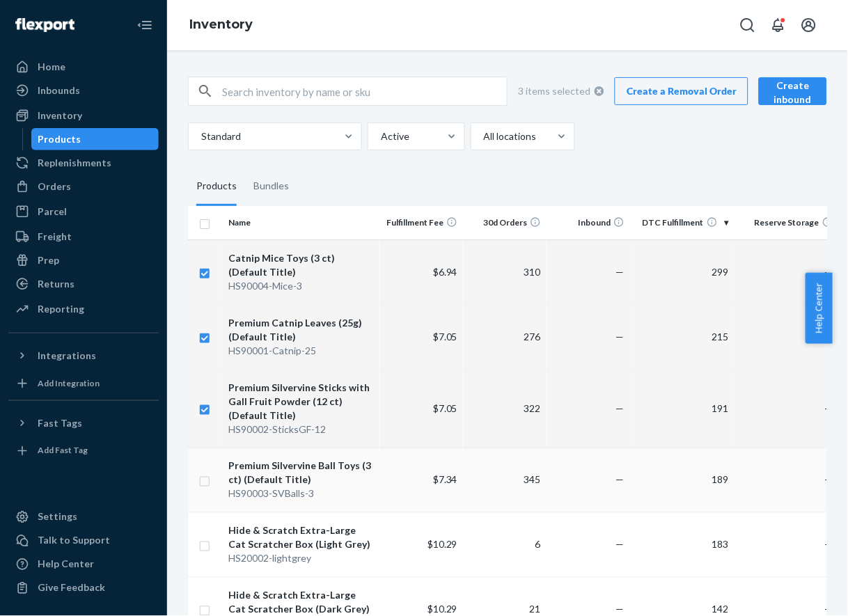
checkbox input "true"
click at [208, 482] on input "checkbox" at bounding box center [204, 480] width 11 height 15
checkbox input "true"
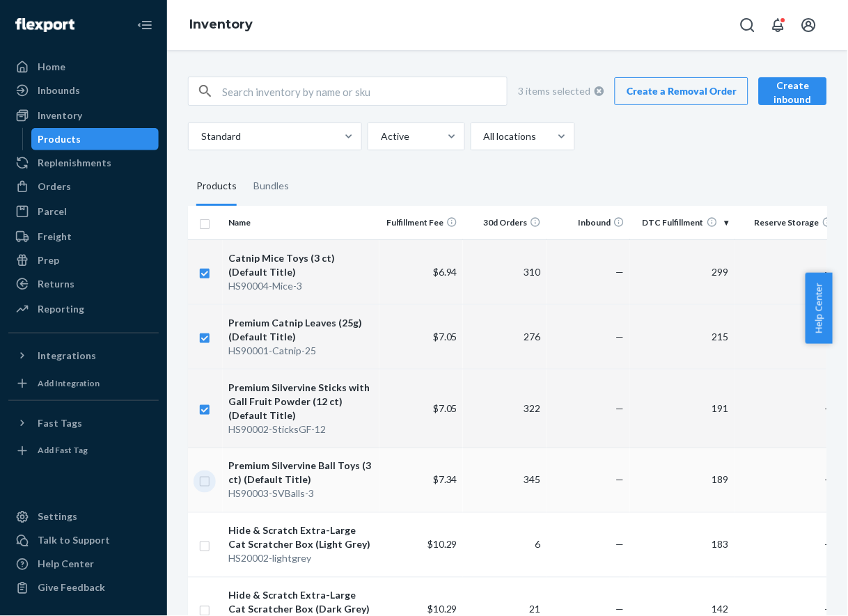
checkbox input "true"
click at [694, 98] on link "Create a Removal Order" at bounding box center [682, 91] width 134 height 28
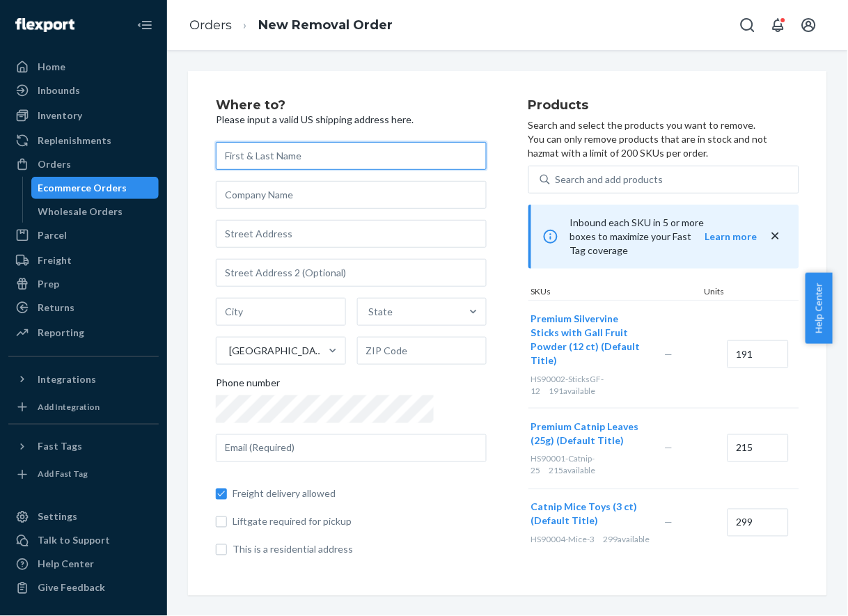
click at [240, 163] on input "text" at bounding box center [351, 156] width 271 height 28
paste input "Peyton's Angels"
type input "Peyton's Angels"
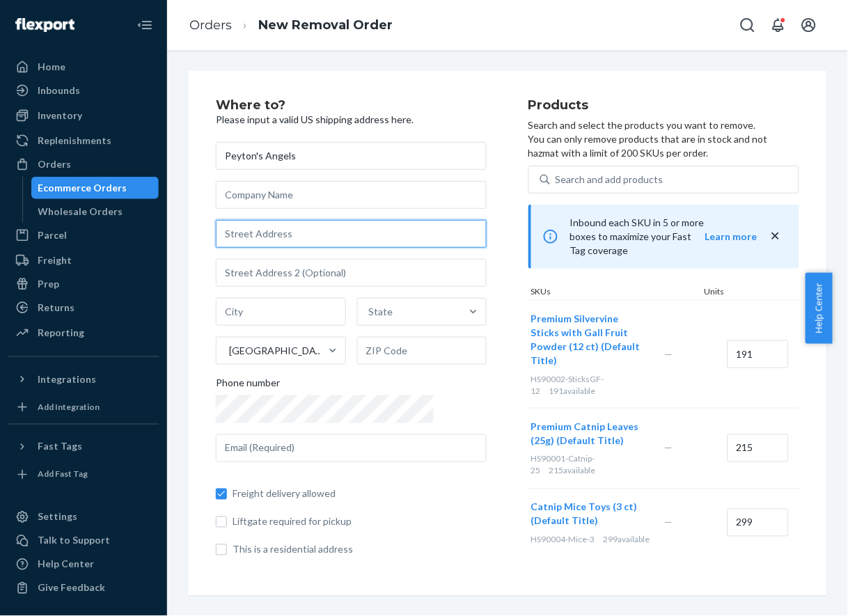
click at [240, 234] on input "text" at bounding box center [351, 234] width 271 height 28
paste input "[STREET_ADDRESS]"
type input "[STREET_ADDRESS]"
type input "UNIT 87"
type input "[GEOGRAPHIC_DATA]"
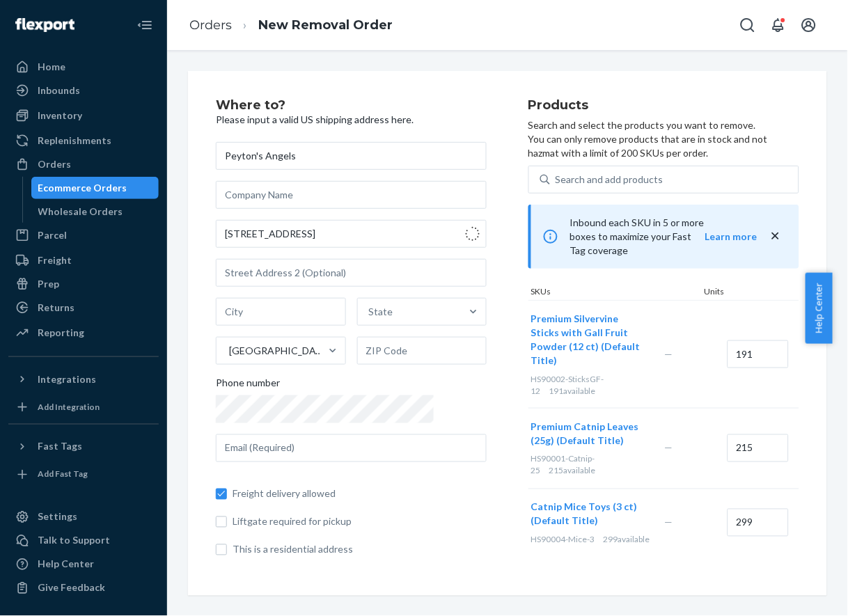
type input "92708"
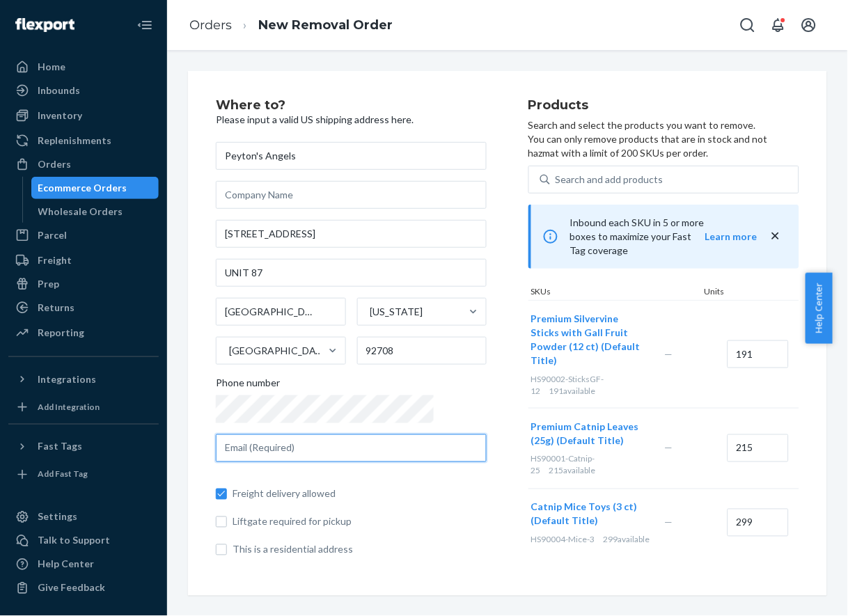
click at [372, 443] on input "text" at bounding box center [351, 449] width 271 height 28
paste input "[PERSON_NAME][EMAIL_ADDRESS][DOMAIN_NAME]"
type input "[PERSON_NAME][EMAIL_ADDRESS][DOMAIN_NAME]"
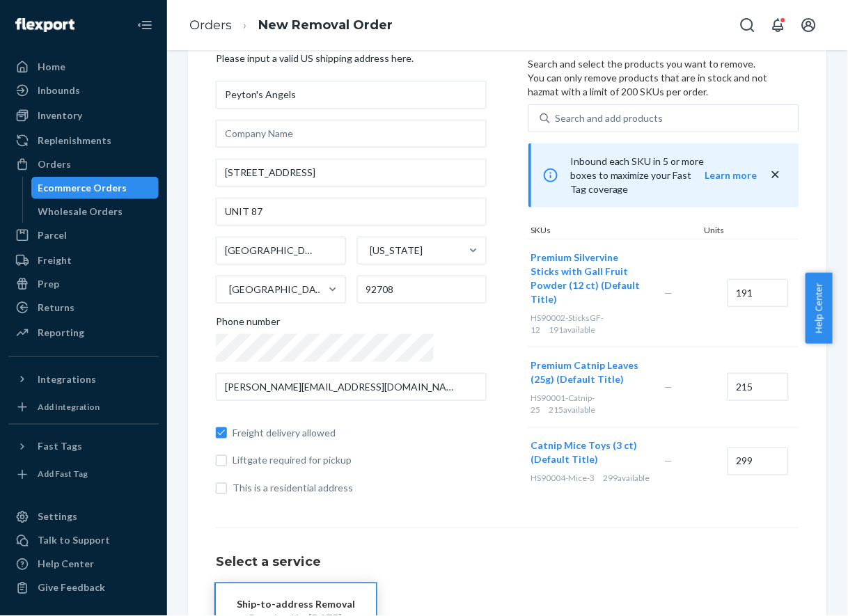
scroll to position [15, 0]
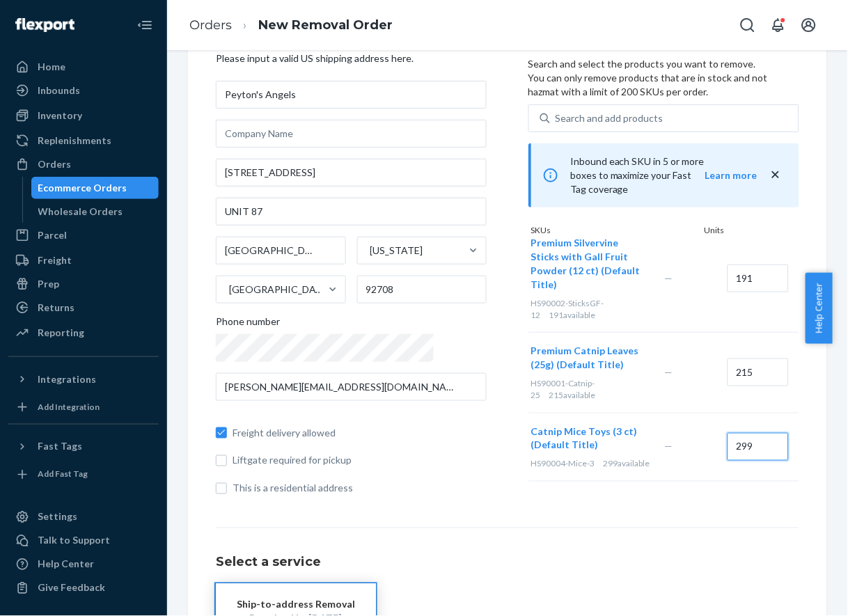
click at [728, 433] on input "299" at bounding box center [758, 447] width 61 height 28
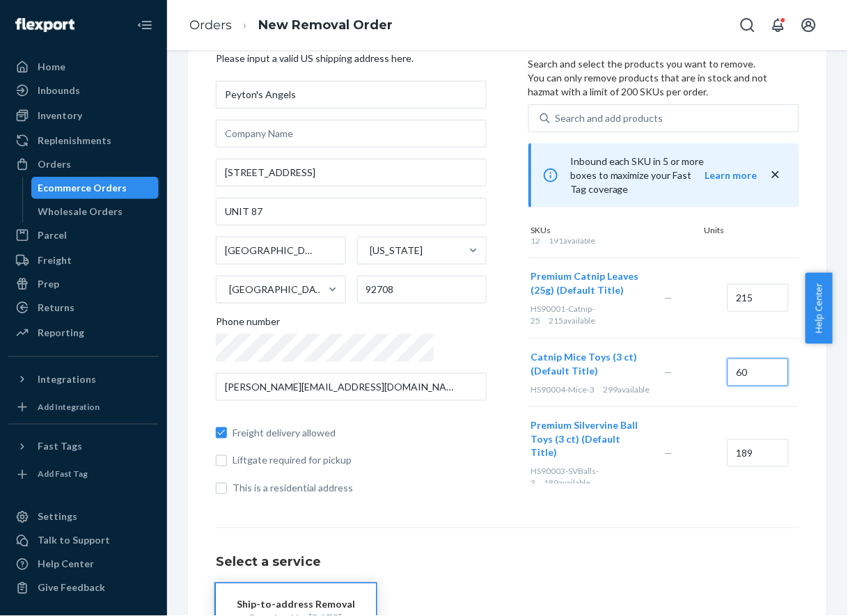
type input "60"
click at [728, 439] on input "189" at bounding box center [758, 453] width 61 height 28
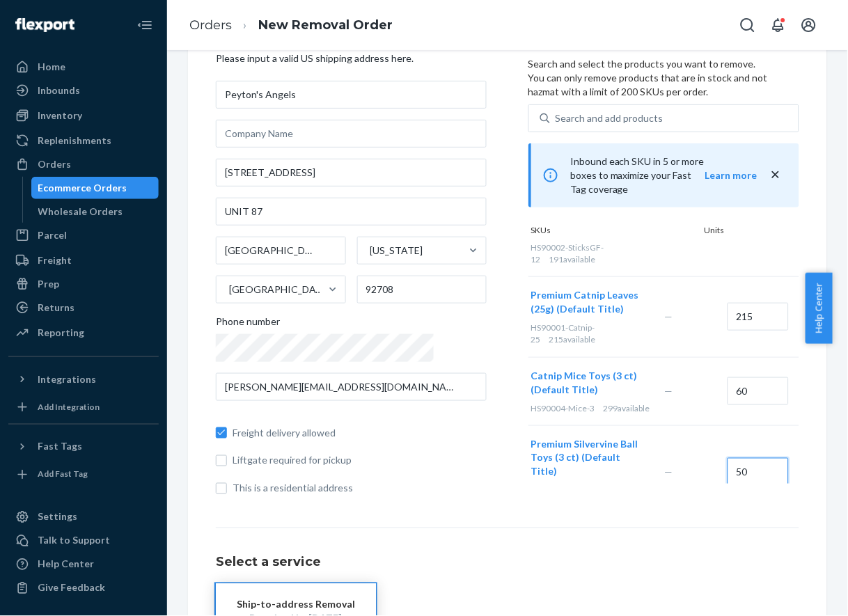
scroll to position [0, 0]
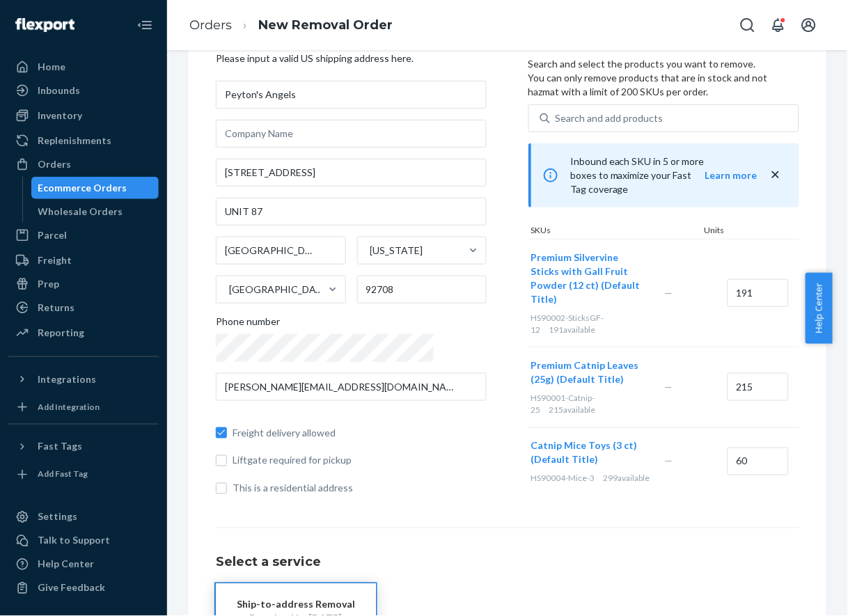
type input "50"
click at [728, 279] on input "191" at bounding box center [758, 293] width 61 height 28
type input "30"
click at [728, 373] on input "215" at bounding box center [758, 387] width 61 height 28
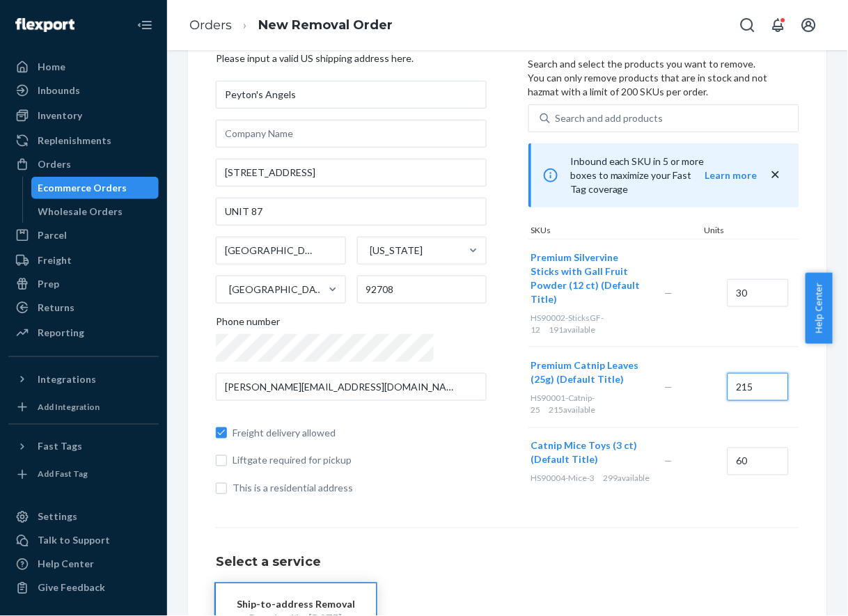
click at [728, 373] on input "215" at bounding box center [758, 387] width 61 height 28
type input "50"
click at [665, 497] on div "Products Search and select the products you want to remove. You can only remove…" at bounding box center [664, 272] width 271 height 469
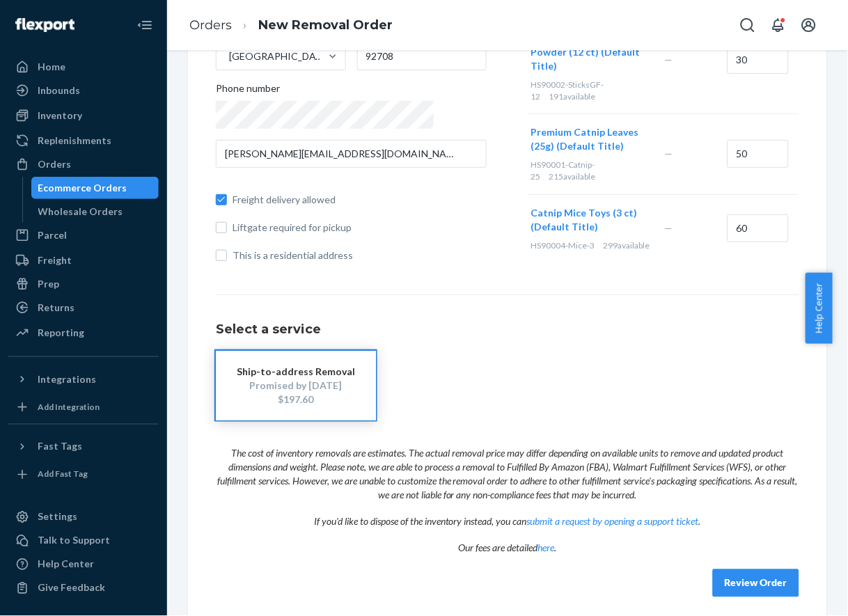
scroll to position [302, 0]
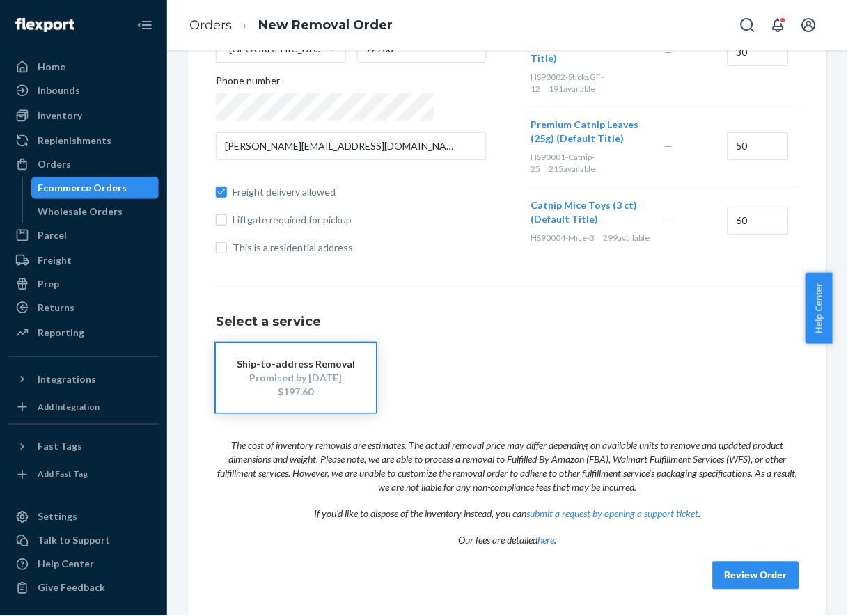
click at [721, 571] on button "Review Order" at bounding box center [756, 576] width 86 height 28
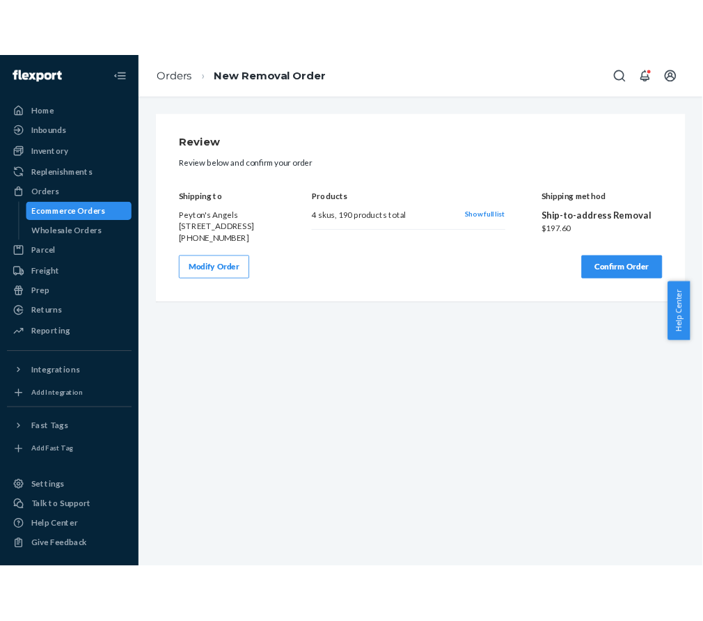
scroll to position [0, 0]
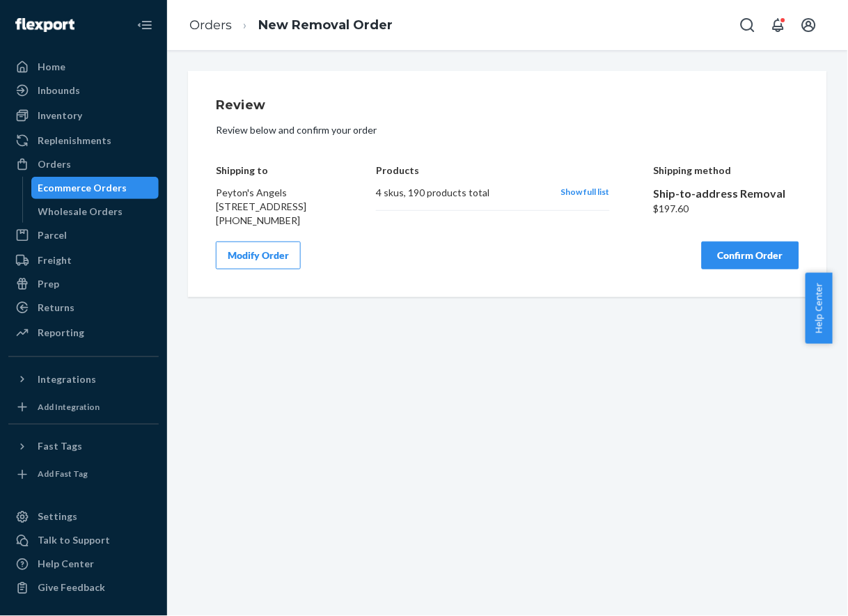
click at [753, 270] on button "Confirm Order" at bounding box center [751, 256] width 98 height 28
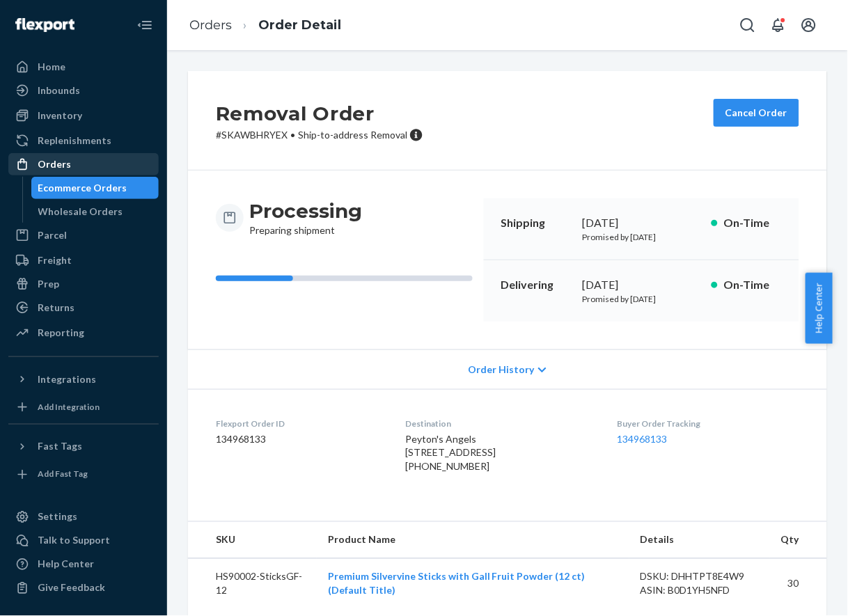
click at [81, 157] on div "Orders" at bounding box center [84, 165] width 148 height 20
